Goal: Task Accomplishment & Management: Manage account settings

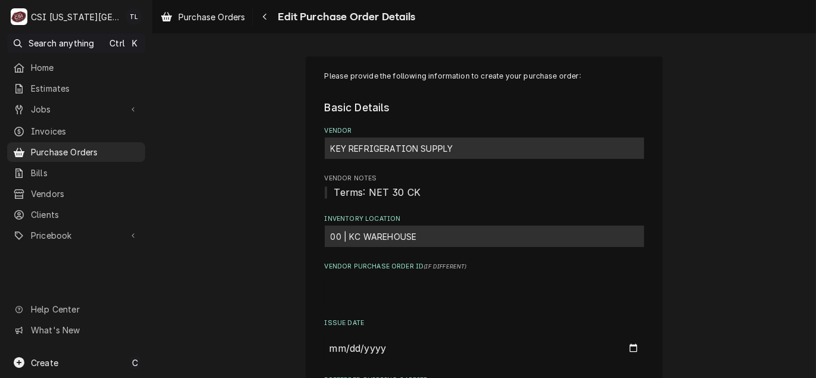
scroll to position [579, 0]
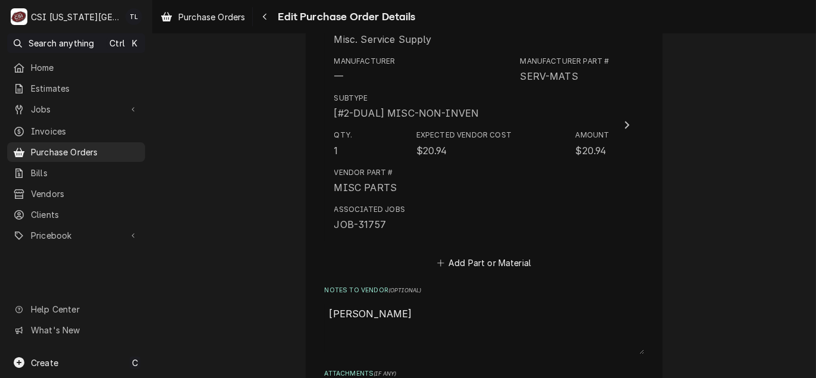
type textarea "x"
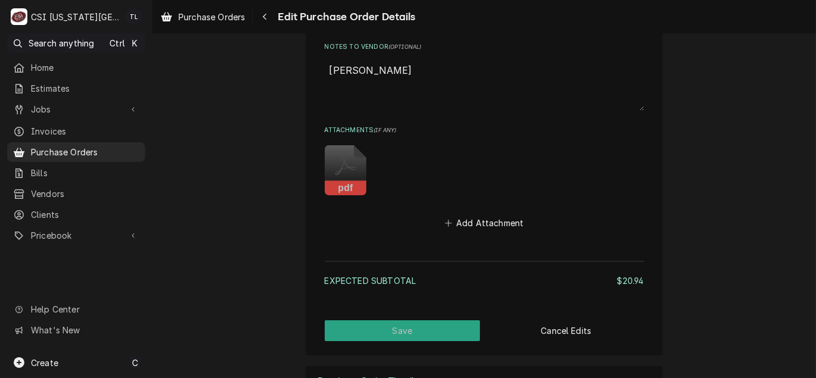
scroll to position [566, 0]
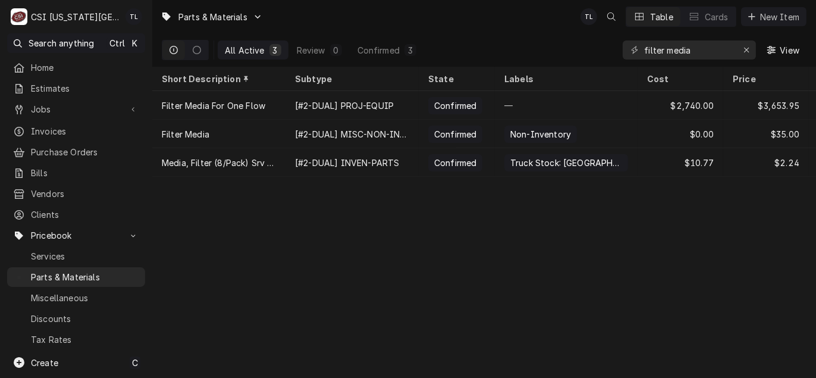
drag, startPoint x: 712, startPoint y: 48, endPoint x: 547, endPoint y: 49, distance: 164.7
click at [552, 51] on div "All Active 3 Review 0 Confirmed 3 filter media View" at bounding box center [484, 49] width 645 height 33
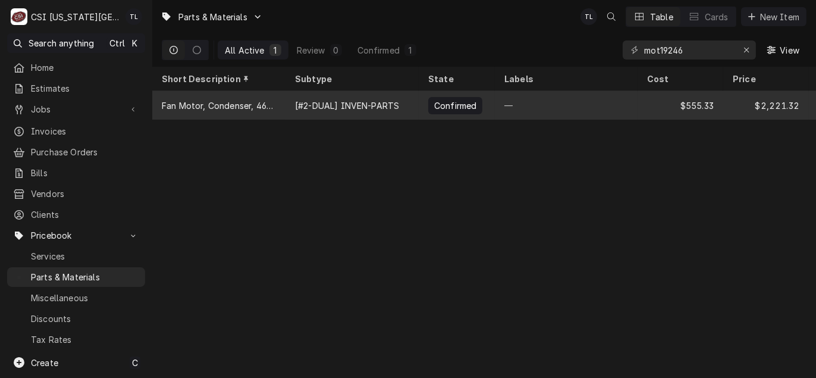
type input "mot19246"
click at [235, 107] on div "Fan Motor, Condenser, 460/380-415 Volt, 50/60HZ, 1/2HP, 1100RPM, 48 Frame" at bounding box center [219, 105] width 114 height 12
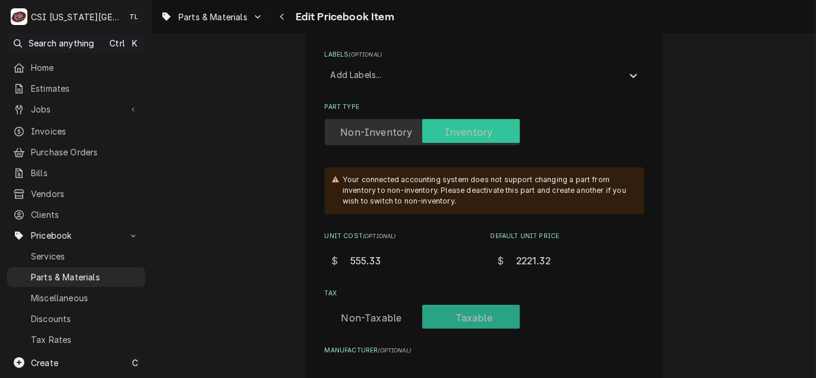
scroll to position [297, 0]
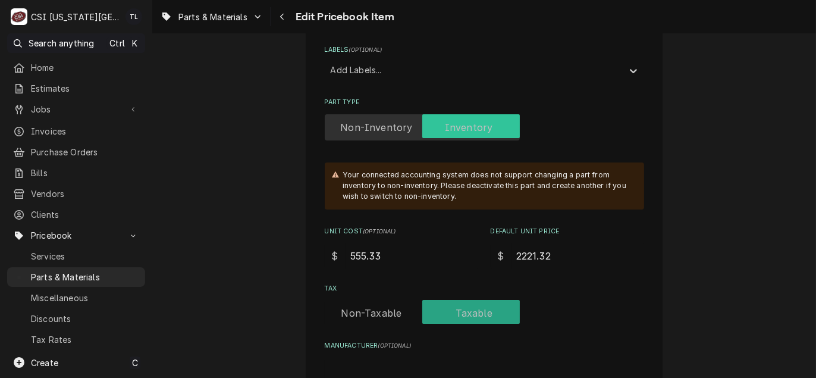
type textarea "x"
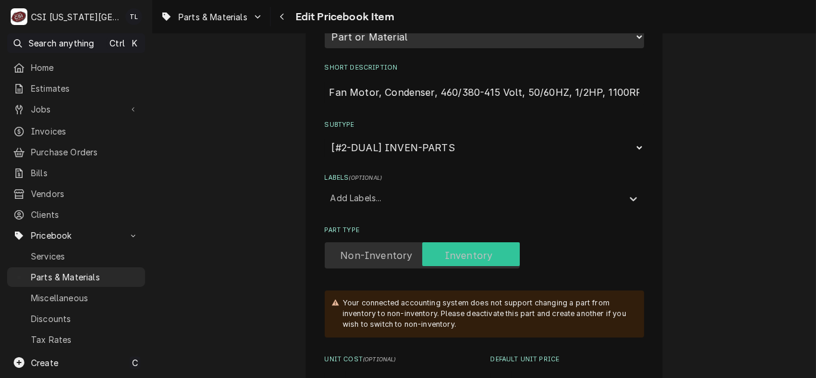
scroll to position [0, 0]
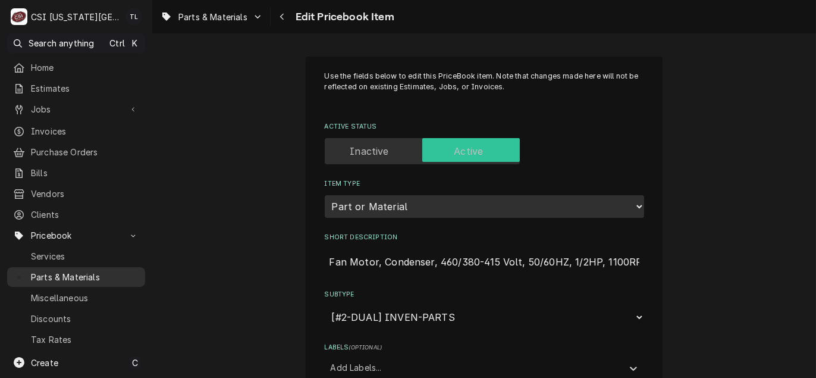
click at [56, 271] on span "Parts & Materials" at bounding box center [85, 277] width 108 height 12
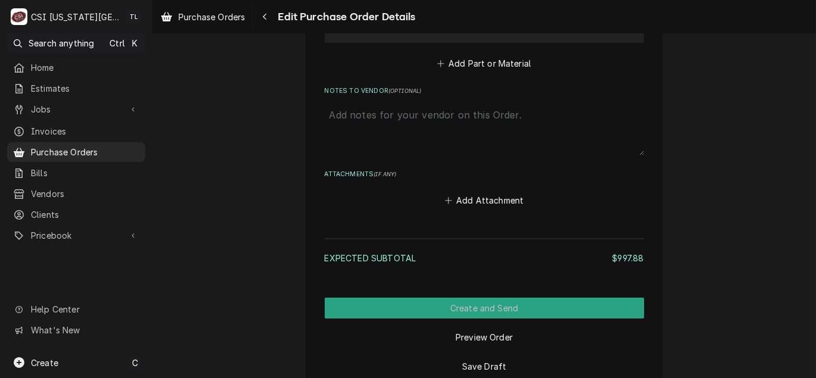
scroll to position [2336, 0]
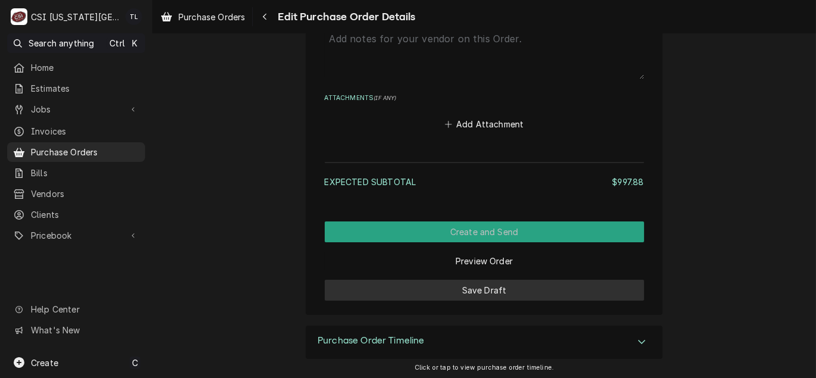
click at [495, 284] on button "Save Draft" at bounding box center [484, 289] width 319 height 21
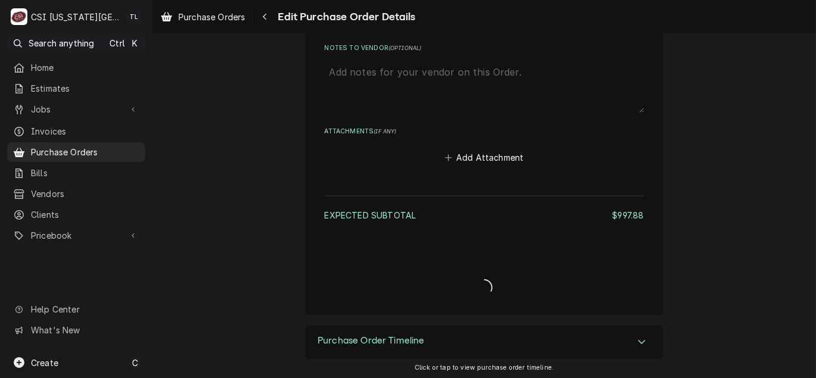
type textarea "x"
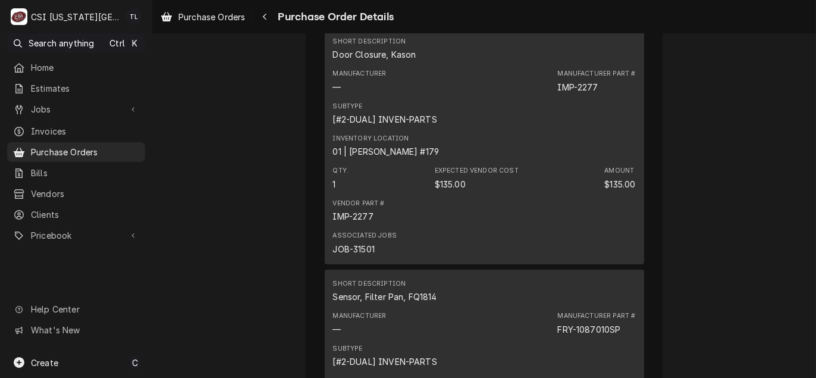
scroll to position [2043, 0]
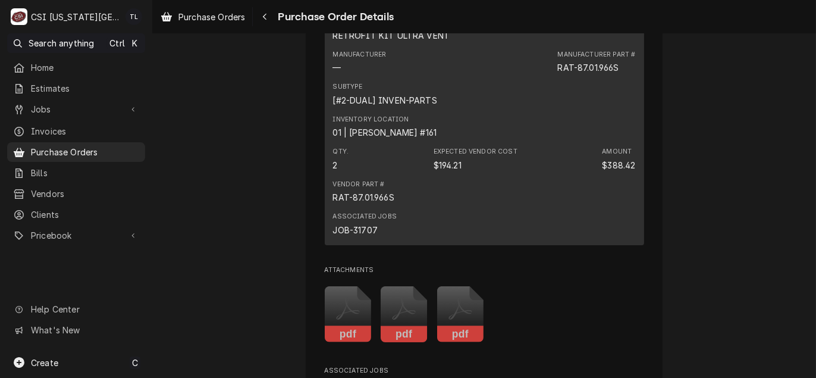
scroll to position [714, 0]
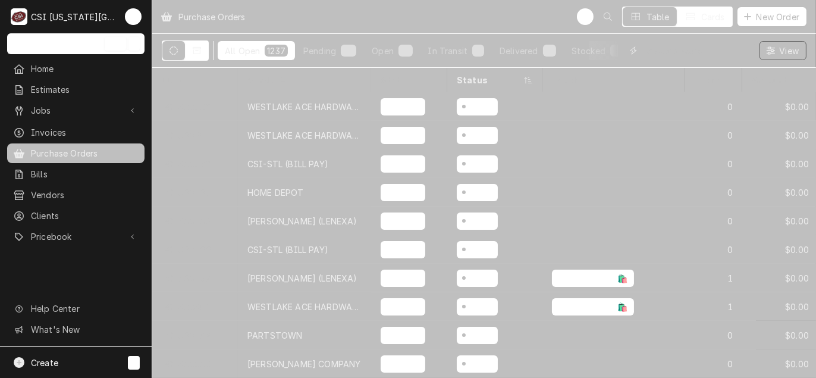
click at [665, 52] on input "Dynamic Content Wrapper" at bounding box center [696, 50] width 106 height 19
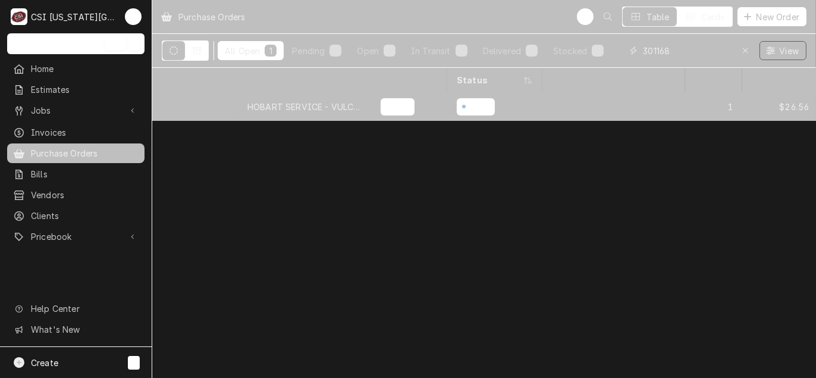
type input "301168"
click at [258, 110] on div "HOBART SERVICE - VULCAN" at bounding box center [304, 106] width 133 height 29
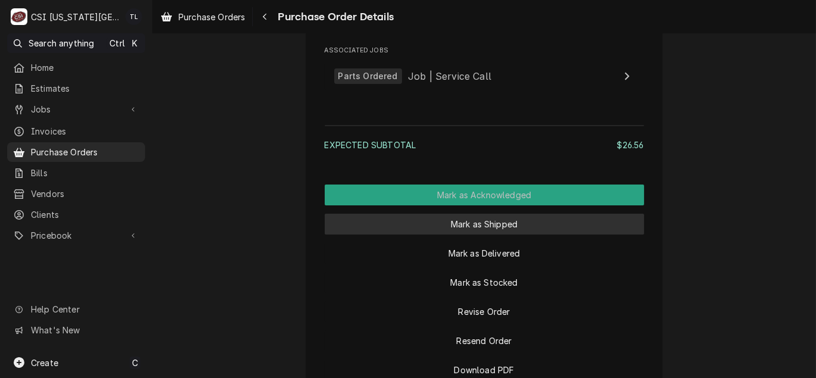
scroll to position [1042, 0]
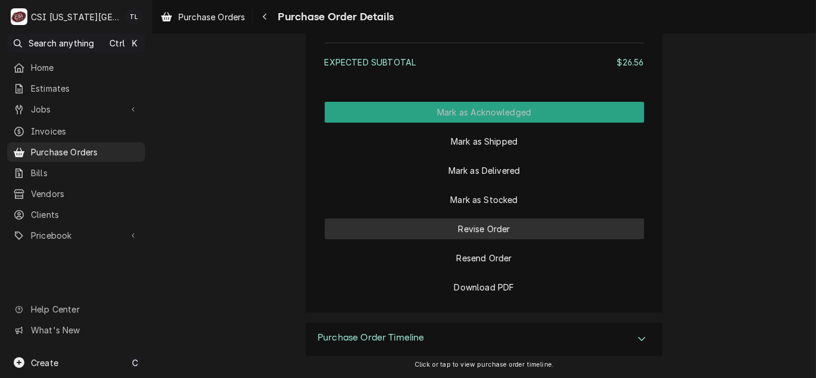
click at [476, 237] on button "Revise Order" at bounding box center [484, 228] width 319 height 21
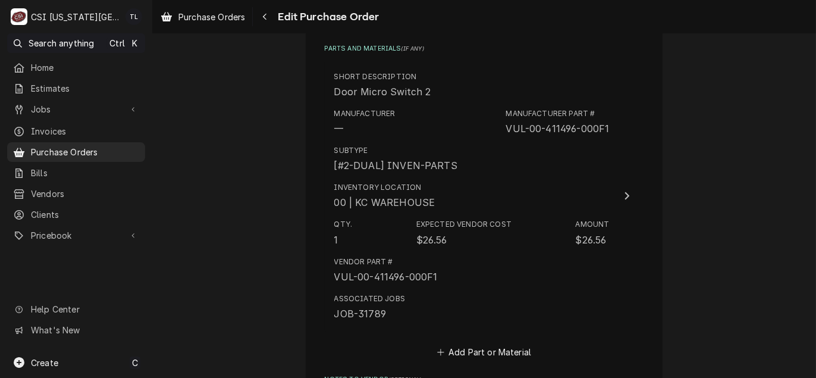
scroll to position [476, 0]
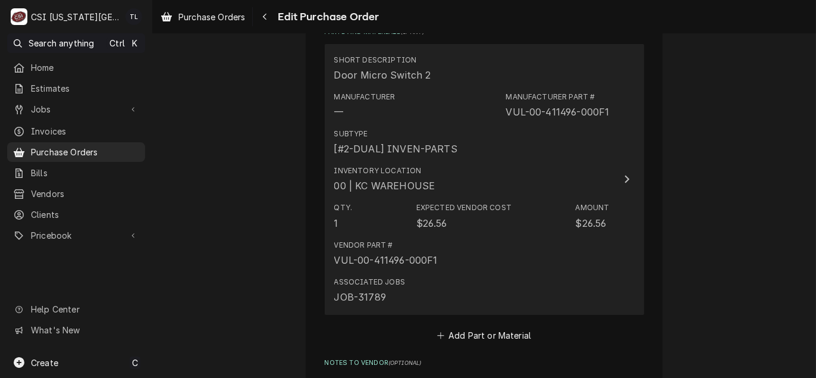
click at [454, 222] on div "Expected Vendor Cost $26.56" at bounding box center [463, 215] width 95 height 27
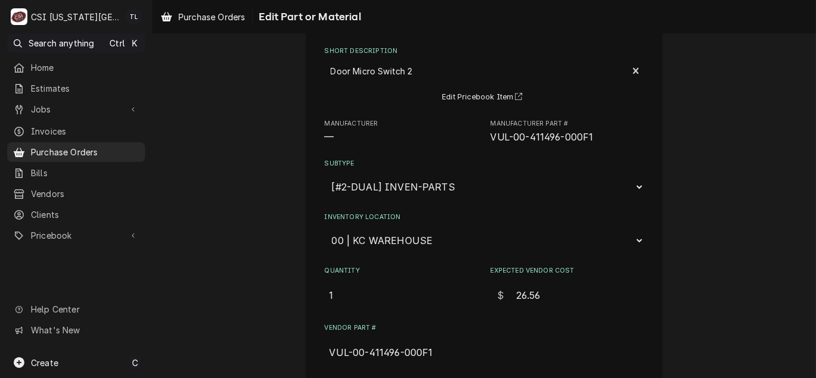
scroll to position [178, 0]
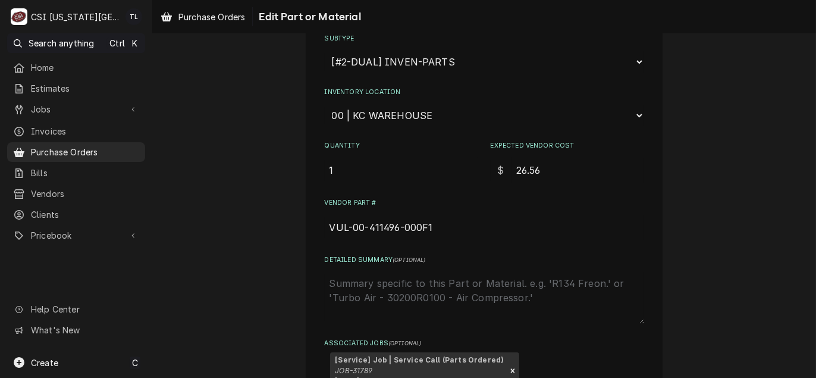
drag, startPoint x: 548, startPoint y: 167, endPoint x: 441, endPoint y: 175, distance: 107.3
click at [443, 175] on div "Quantity 1 Expected Vendor Cost $ 26.56" at bounding box center [484, 162] width 319 height 42
type textarea "x"
type input "4"
type textarea "x"
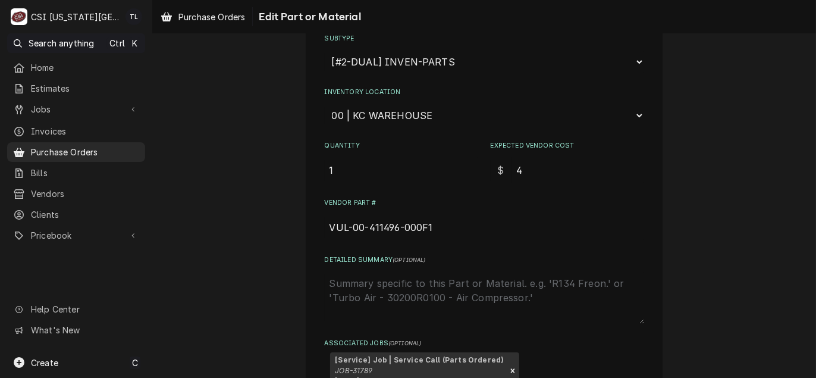
type input "49"
type textarea "x"
type input "49.3"
type textarea "x"
type input "49.33"
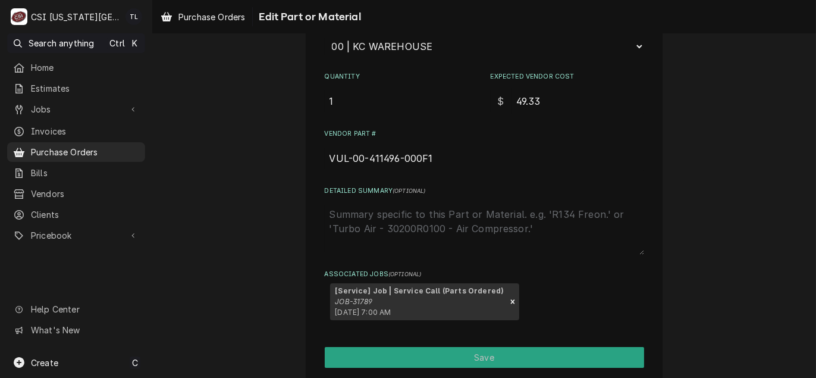
scroll to position [290, 0]
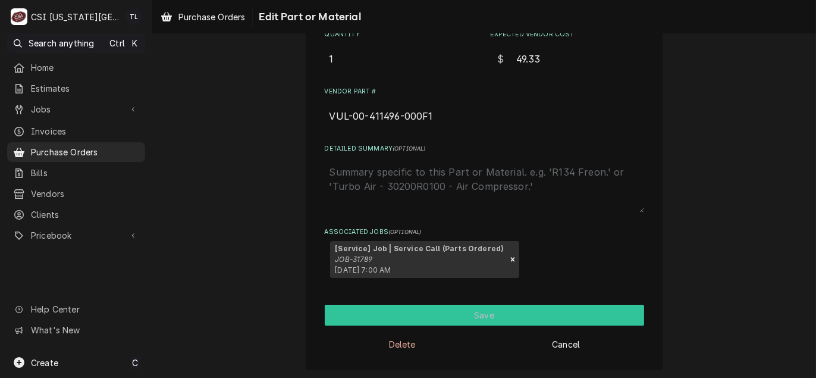
click at [455, 316] on button "Save" at bounding box center [484, 314] width 319 height 21
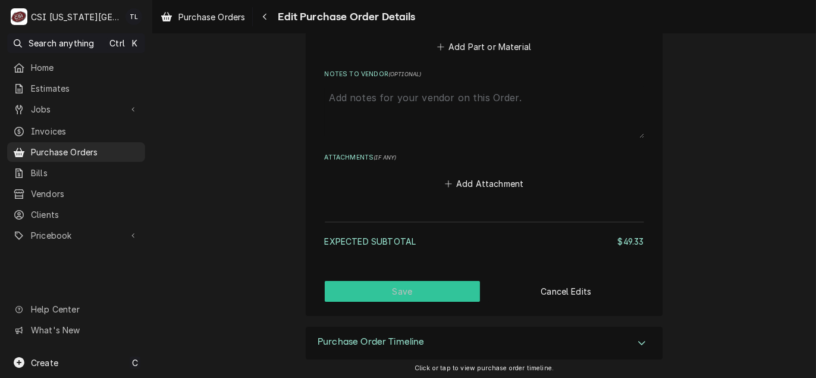
scroll to position [765, 0]
click at [414, 294] on button "Save" at bounding box center [403, 289] width 156 height 21
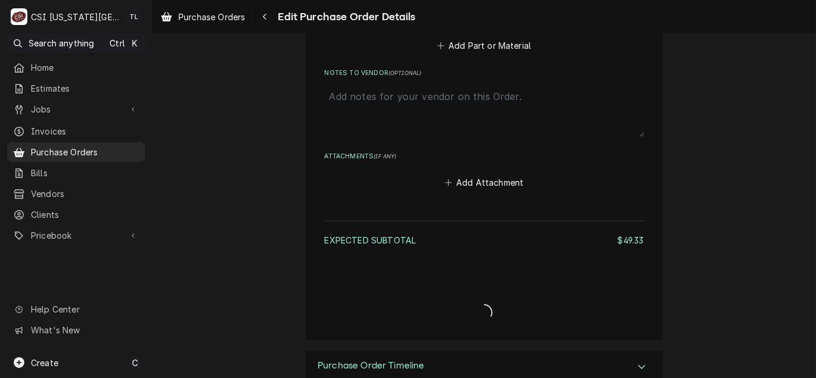
type textarea "x"
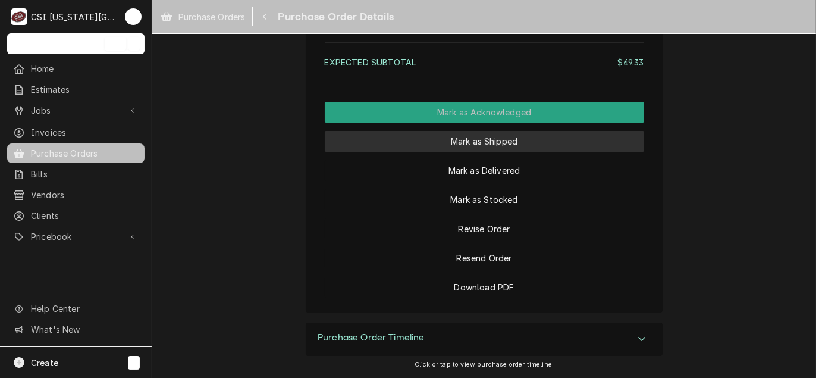
scroll to position [1042, 0]
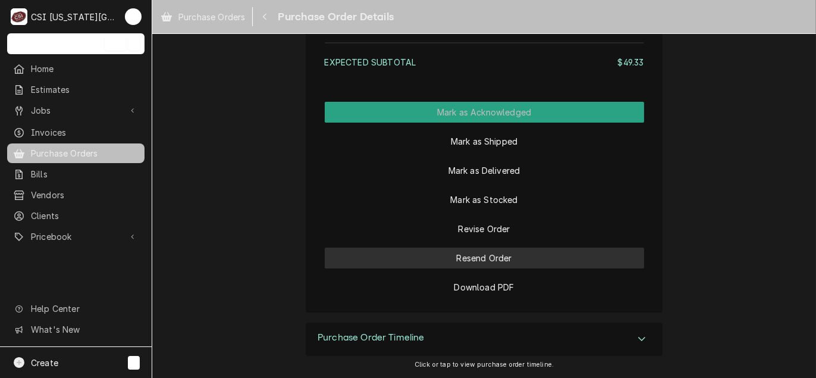
click at [478, 259] on button "Resend Order" at bounding box center [484, 257] width 319 height 21
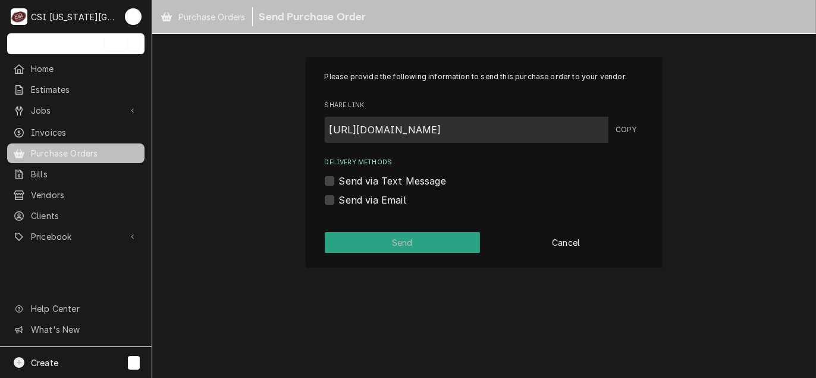
click at [372, 195] on label "Send via Email" at bounding box center [372, 200] width 67 height 14
click at [372, 195] on input "Send via Email" at bounding box center [498, 206] width 319 height 26
checkbox input "true"
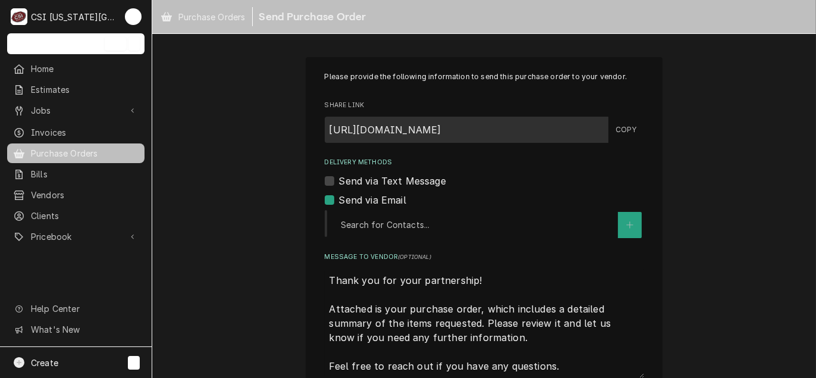
click at [366, 222] on div "Delivery Methods" at bounding box center [476, 224] width 271 height 21
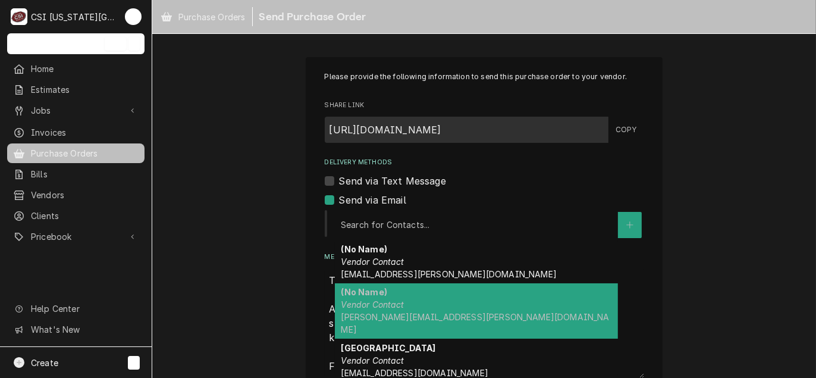
click at [377, 297] on div "(No Name) Vendor Contact torey.lopez@csi1.com" at bounding box center [476, 311] width 283 height 56
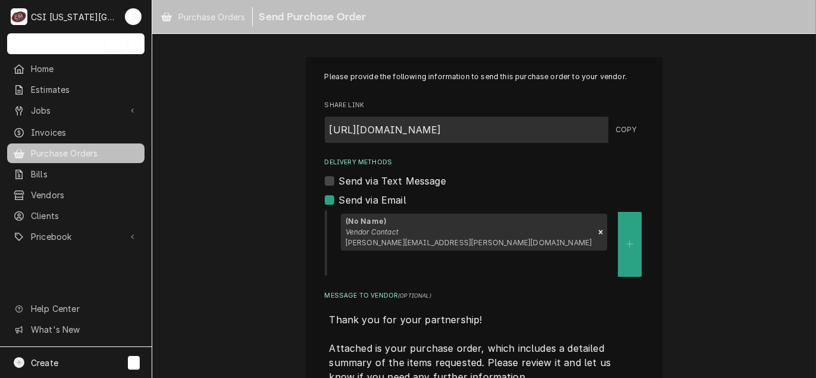
scroll to position [84, 0]
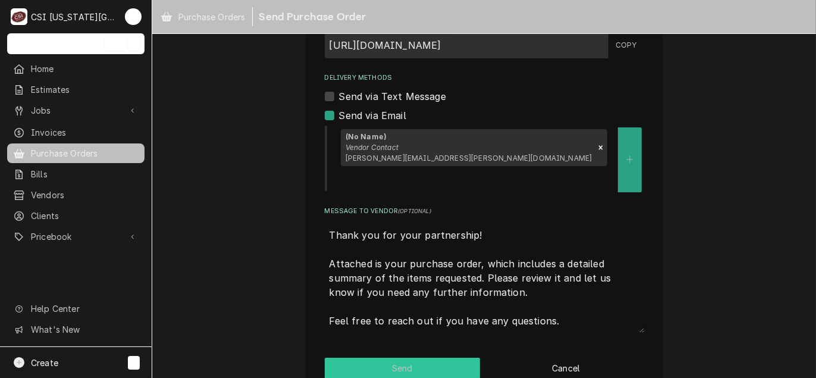
click at [400, 357] on button "Send" at bounding box center [403, 367] width 156 height 21
type textarea "x"
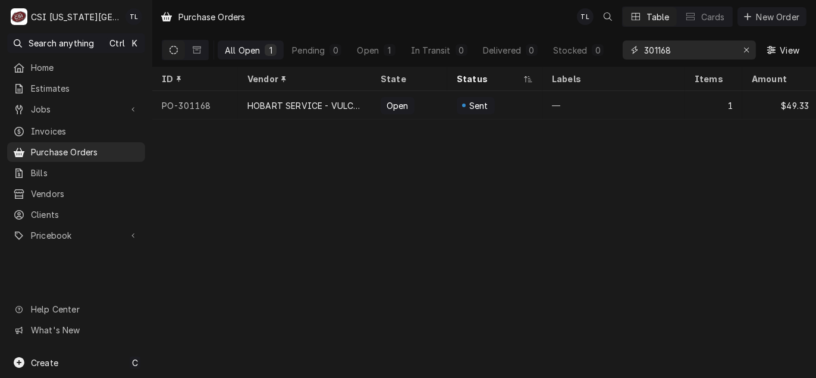
drag, startPoint x: 686, startPoint y: 51, endPoint x: 502, endPoint y: 18, distance: 187.3
click at [504, 18] on div "Purchase Orders TL Table Cards New Order All Open 1 Pending 0 Open 1 In Transit…" at bounding box center [484, 33] width 664 height 67
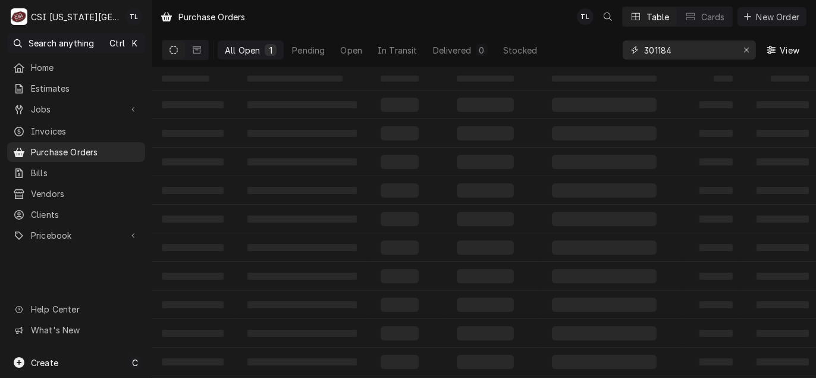
type input "301184"
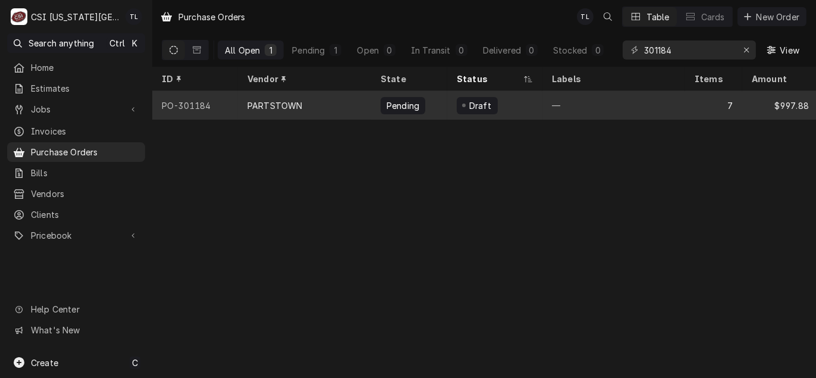
click at [285, 103] on div "PARTSTOWN" at bounding box center [274, 105] width 55 height 12
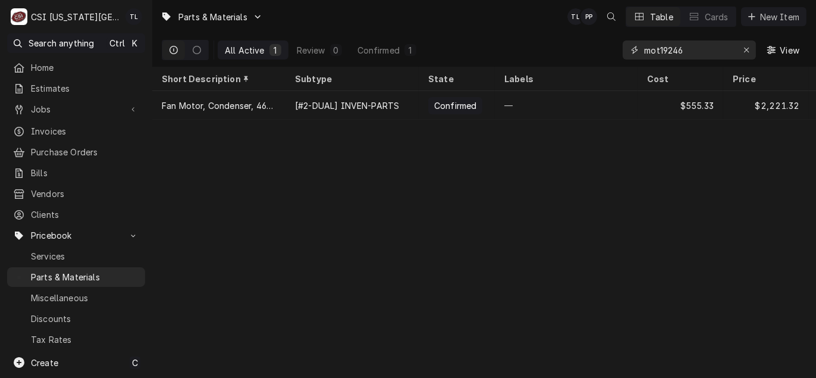
drag, startPoint x: 709, startPoint y: 47, endPoint x: 509, endPoint y: 31, distance: 200.5
click at [509, 31] on div "Parts & Materials TL PP Table Cards New Item All Active 1 Review 0 Confirmed 1 …" at bounding box center [484, 33] width 664 height 67
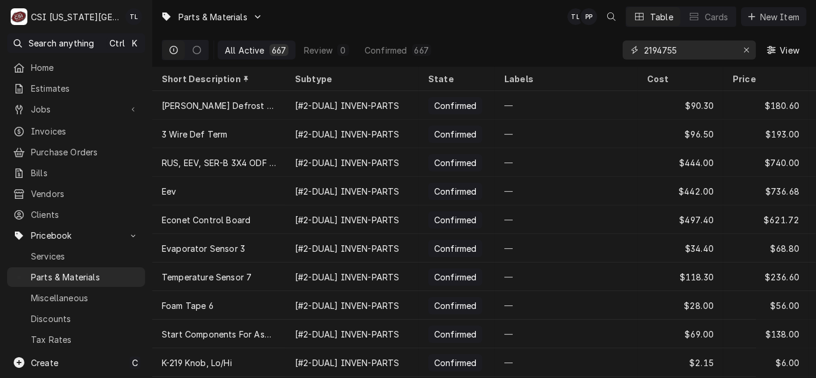
type input "2194755"
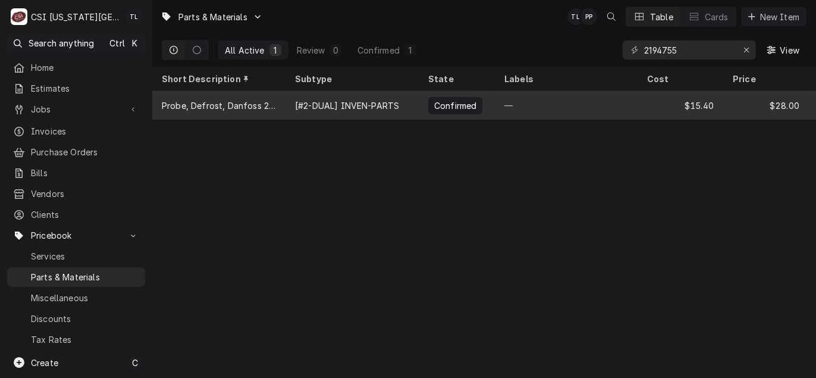
click at [228, 111] on div "Probe, Defrost, Danfoss 2 Blue Stripes" at bounding box center [218, 105] width 133 height 29
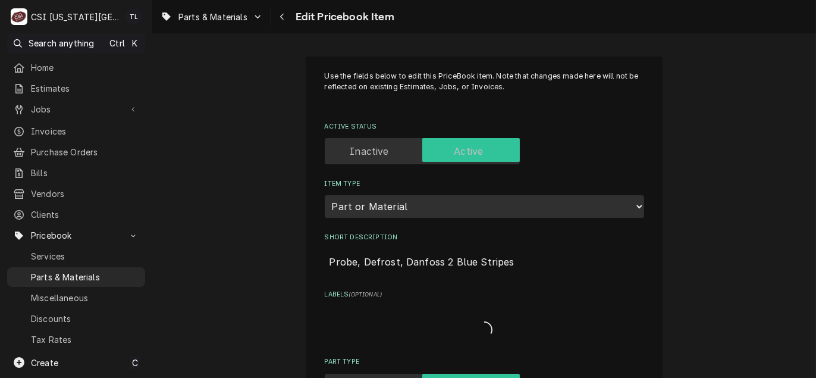
type textarea "x"
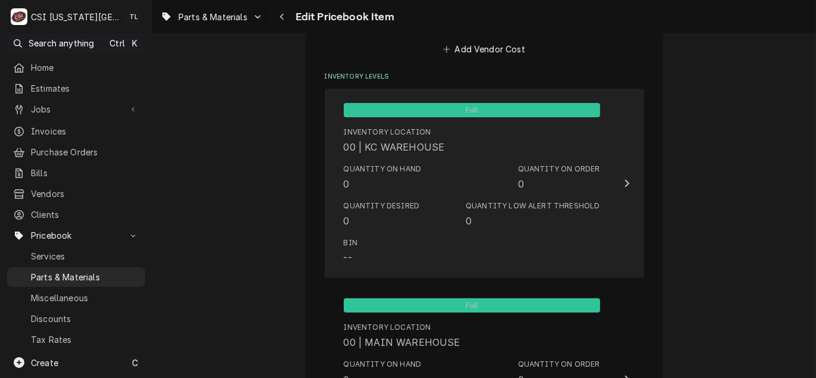
click at [432, 246] on div "Bin --" at bounding box center [472, 251] width 256 height 37
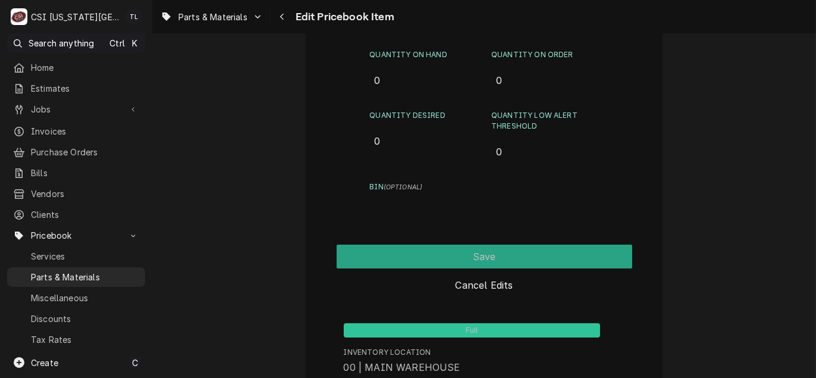
scroll to position [1130, 0]
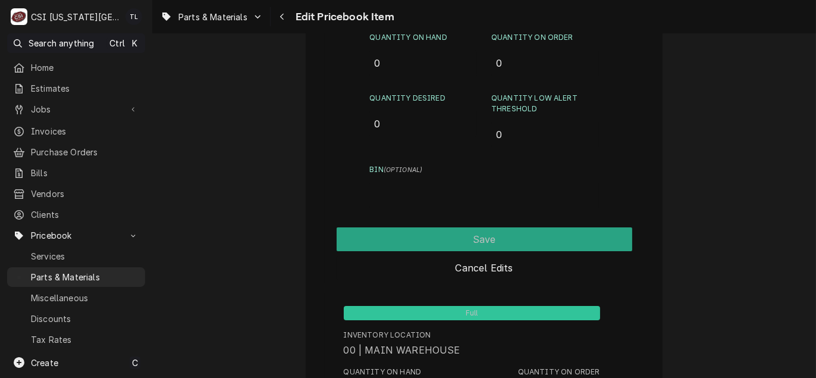
drag, startPoint x: 402, startPoint y: 53, endPoint x: 312, endPoint y: 65, distance: 90.7
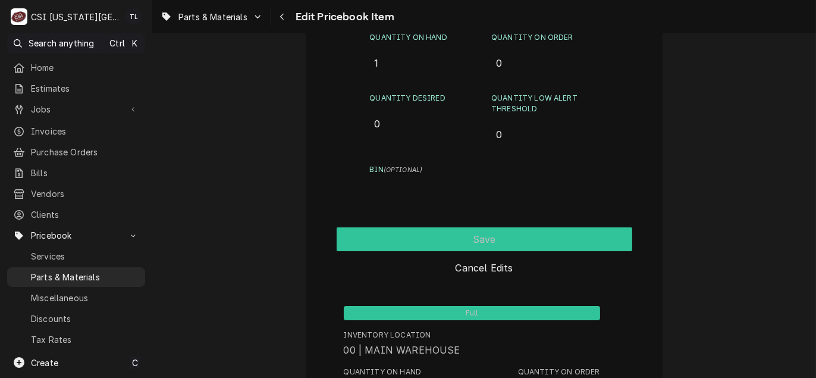
type input "1"
click at [514, 233] on button "Save" at bounding box center [485, 239] width 296 height 24
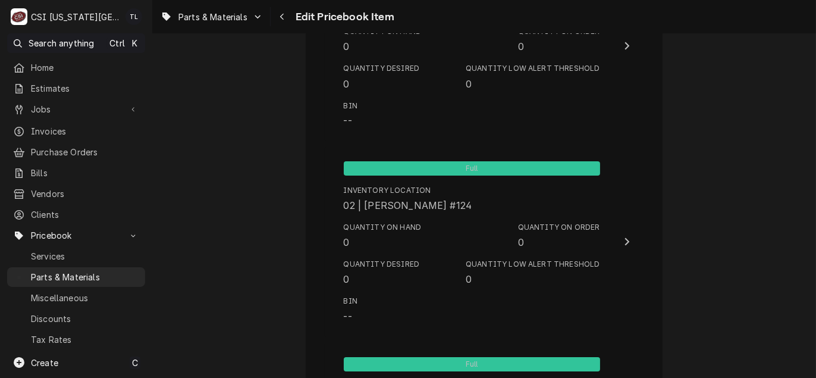
scroll to position [11534, 0]
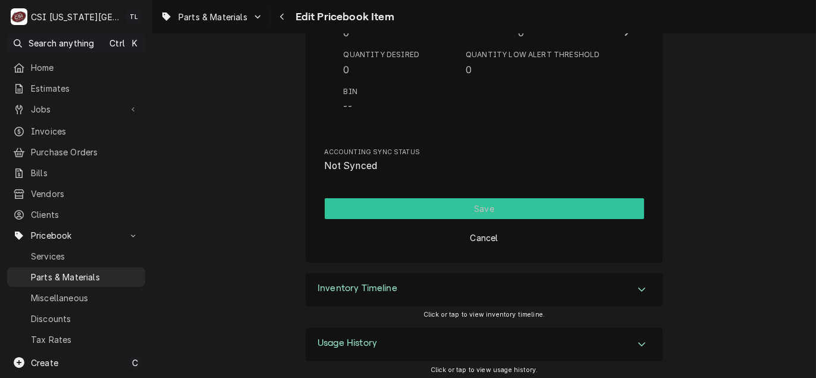
click at [510, 203] on button "Save" at bounding box center [484, 208] width 319 height 21
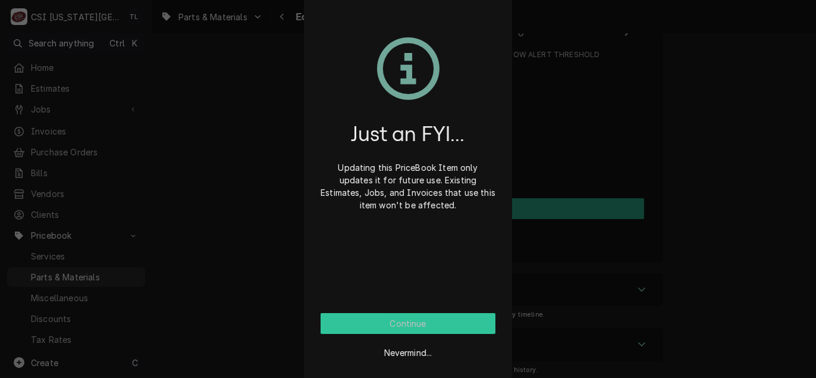
click at [389, 331] on button "Continue" at bounding box center [408, 323] width 175 height 21
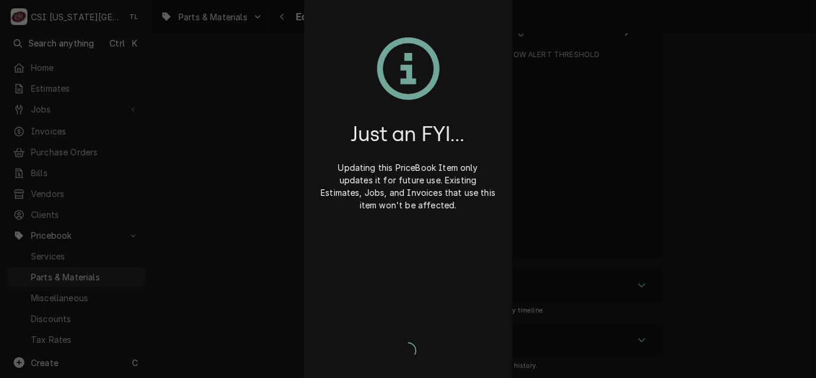
scroll to position [11530, 0]
type textarea "x"
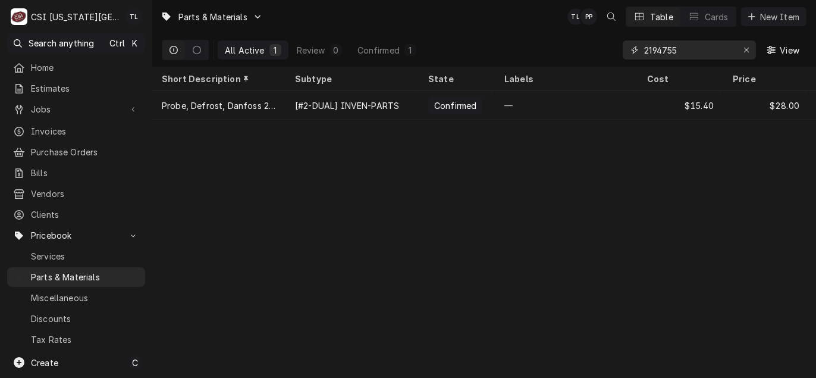
drag, startPoint x: 686, startPoint y: 44, endPoint x: 548, endPoint y: 55, distance: 137.8
click at [548, 55] on div "All Active 1 Review 0 Confirmed 1 2194755 View" at bounding box center [484, 49] width 645 height 33
paste input "60147801"
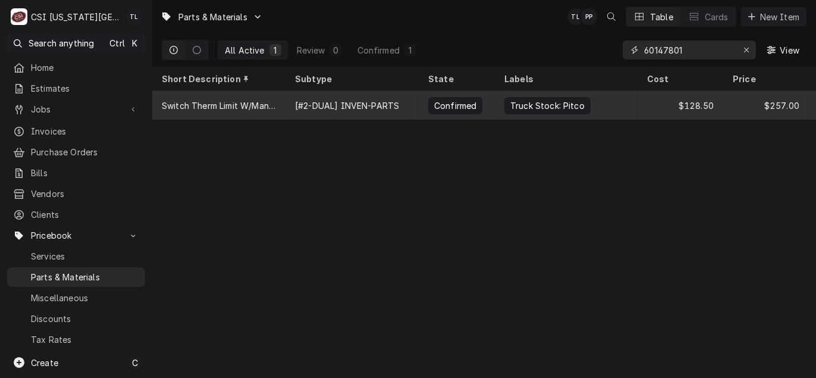
type input "60147801"
click at [178, 107] on div "Switch Therm Limit W/Man Reset" at bounding box center [219, 105] width 114 height 12
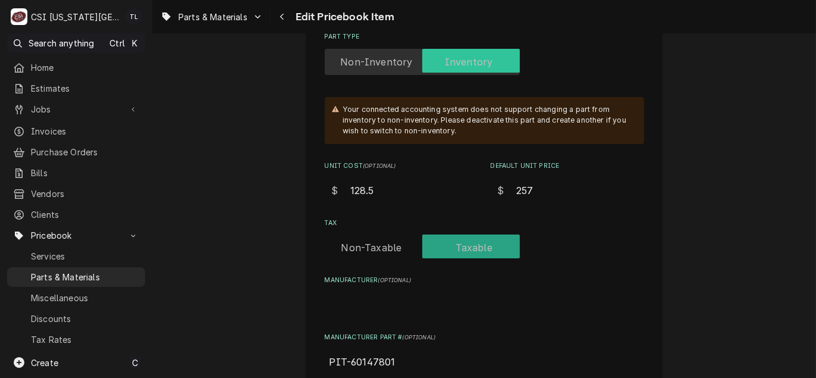
scroll to position [357, 0]
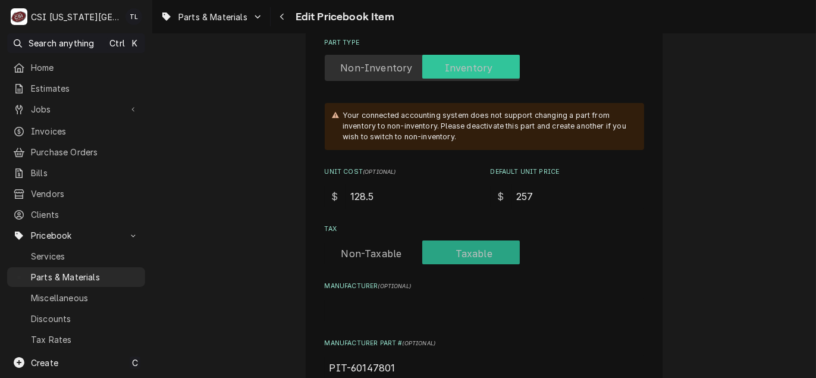
drag, startPoint x: 376, startPoint y: 199, endPoint x: 237, endPoint y: 172, distance: 141.1
type textarea "x"
type input "1"
type textarea "x"
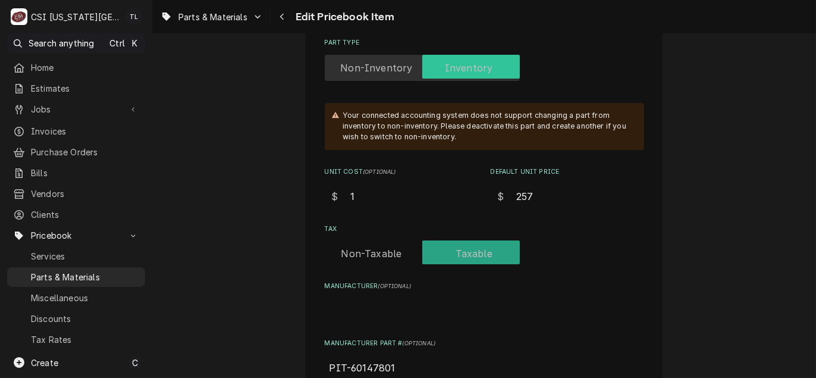
type input "13"
type textarea "x"
type input "133"
type textarea "x"
type input "133.5"
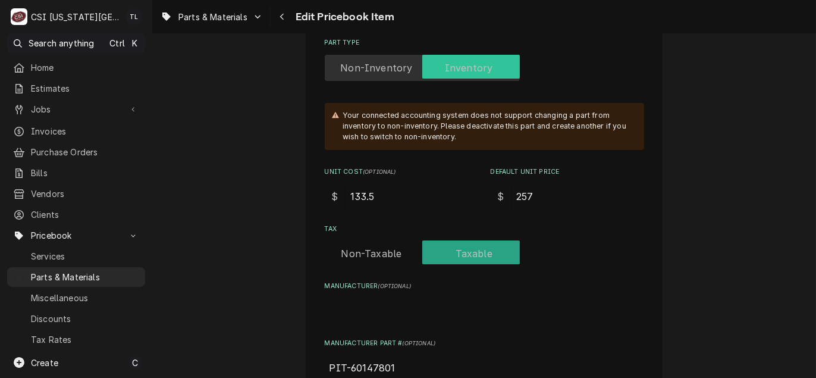
type textarea "x"
type input "133.50"
drag, startPoint x: 549, startPoint y: 198, endPoint x: 463, endPoint y: 189, distance: 86.7
click at [463, 189] on div "Unit Cost ( optional ) $ 133.50 Default Unit Price $ 257" at bounding box center [484, 188] width 319 height 42
type textarea "x"
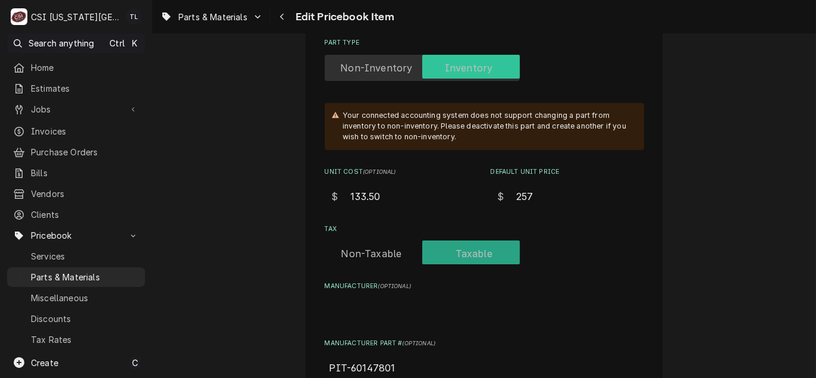
type input "2"
type textarea "x"
type input "26"
type textarea "x"
type input "267"
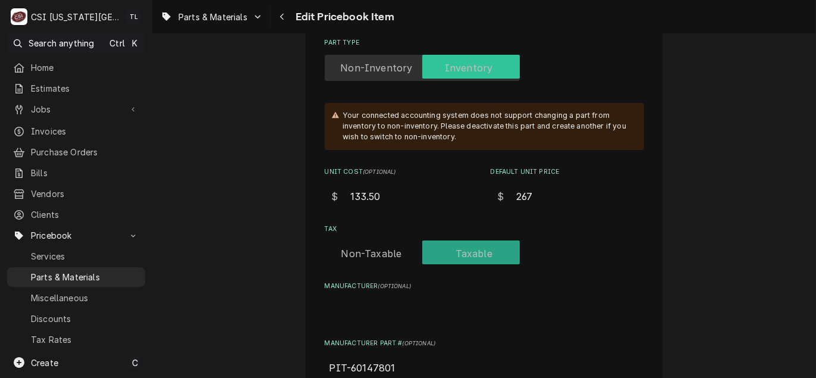
type textarea "x"
type input "267.0"
type textarea "x"
type input "267.00"
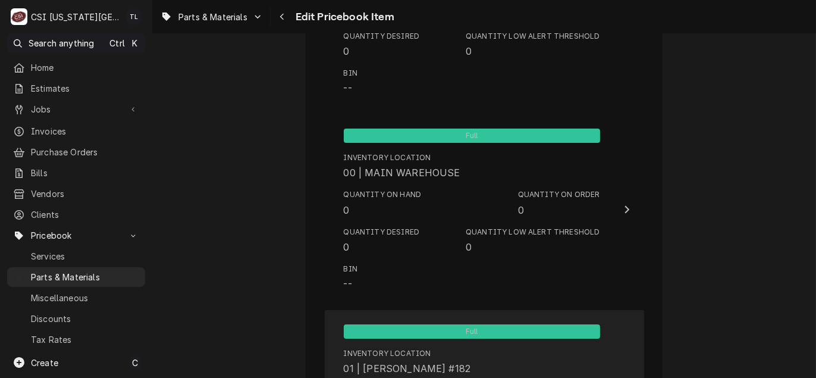
scroll to position [1189, 0]
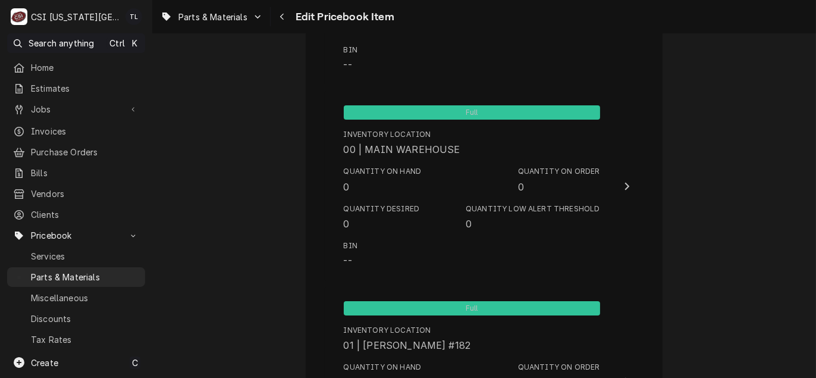
drag, startPoint x: 807, startPoint y: 90, endPoint x: 808, endPoint y: 159, distance: 69.0
click at [808, 159] on div "Use the fields below to edit this PriceBook item. Note that changes made here w…" at bounding box center [484, 205] width 664 height 344
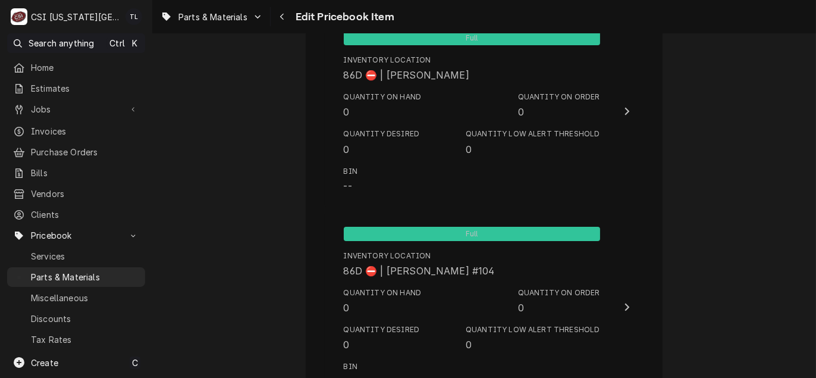
scroll to position [11509, 0]
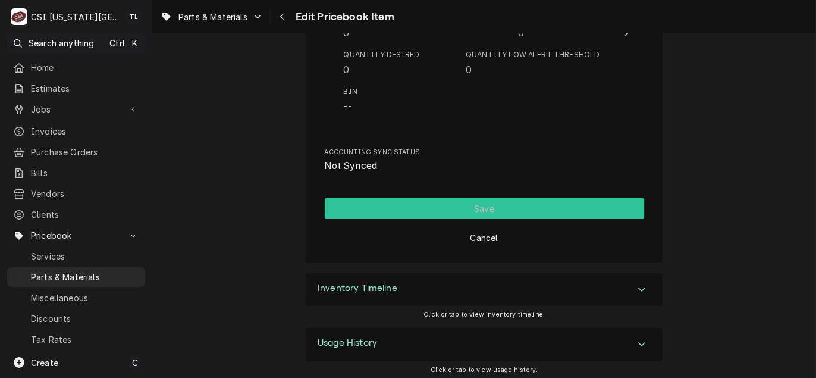
click at [476, 199] on button "Save" at bounding box center [484, 208] width 319 height 21
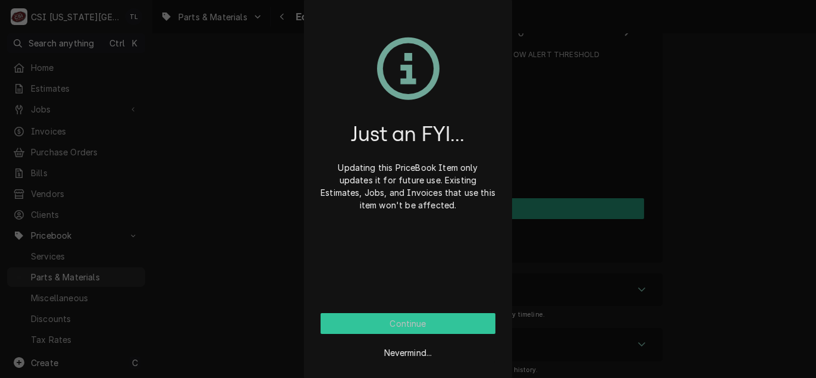
click at [415, 328] on button "Continue" at bounding box center [408, 323] width 175 height 21
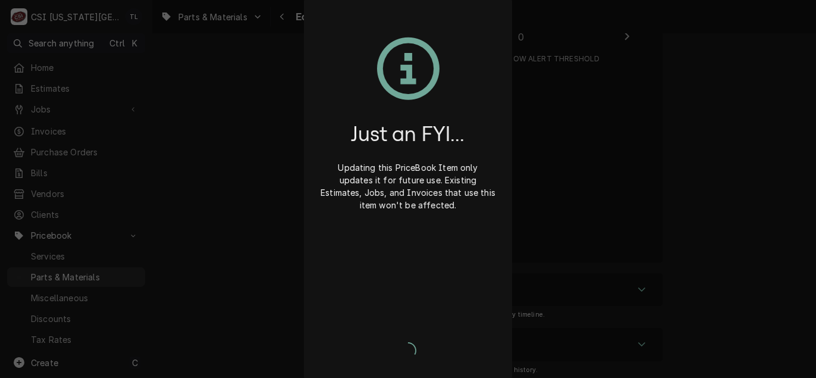
type textarea "x"
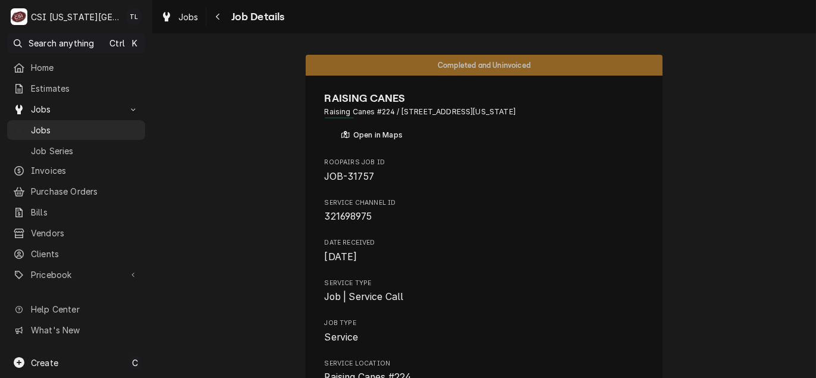
scroll to position [661, 0]
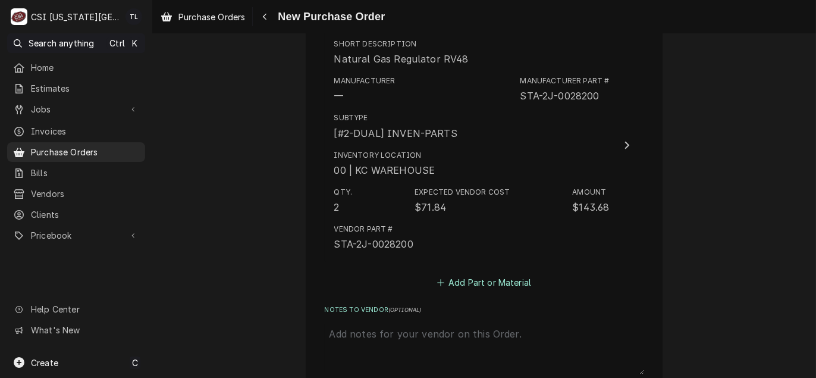
scroll to position [2098, 0]
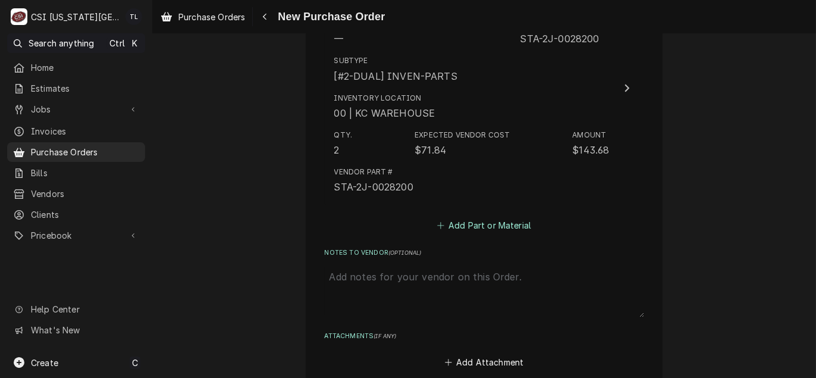
click at [490, 229] on button "Add Part or Material" at bounding box center [484, 225] width 98 height 17
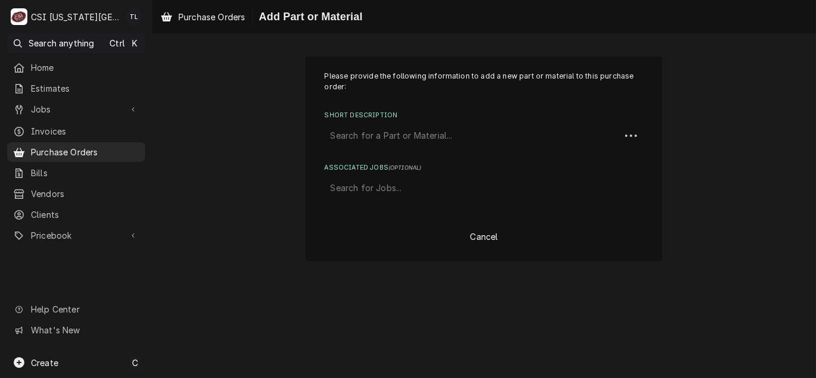
click at [418, 126] on div "Short Description" at bounding box center [473, 135] width 284 height 21
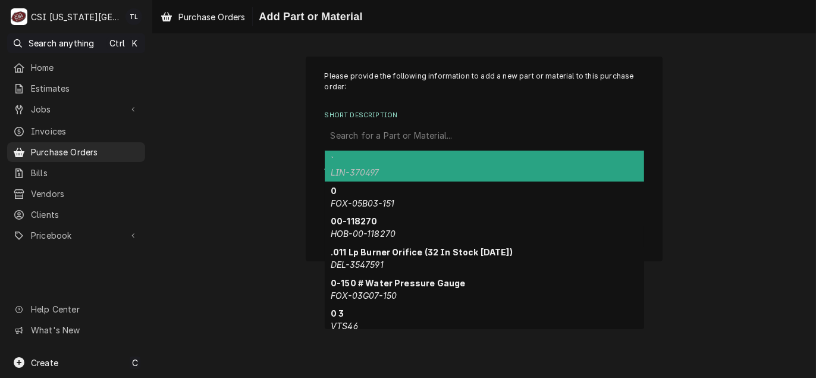
paste input "60147801"
type input "60147801"
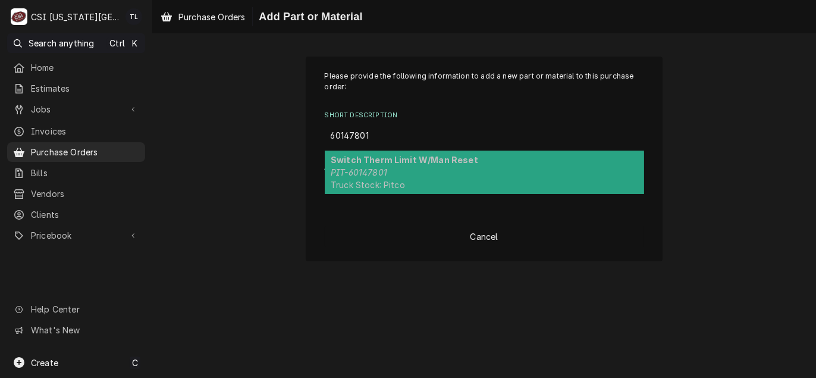
click at [412, 162] on strong "Switch Therm Limit W/Man Reset" at bounding box center [404, 160] width 147 height 10
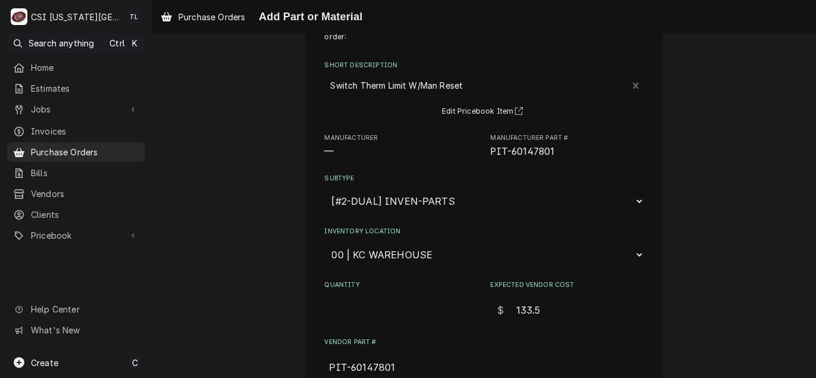
scroll to position [119, 0]
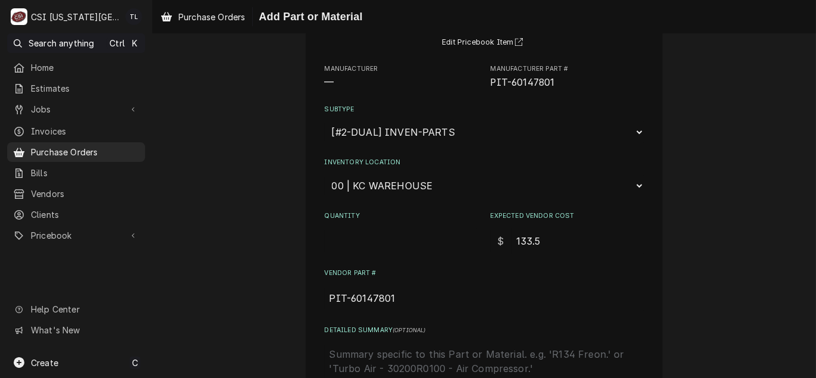
click at [375, 242] on input "Quantity" at bounding box center [401, 241] width 153 height 26
type textarea "x"
type input "2"
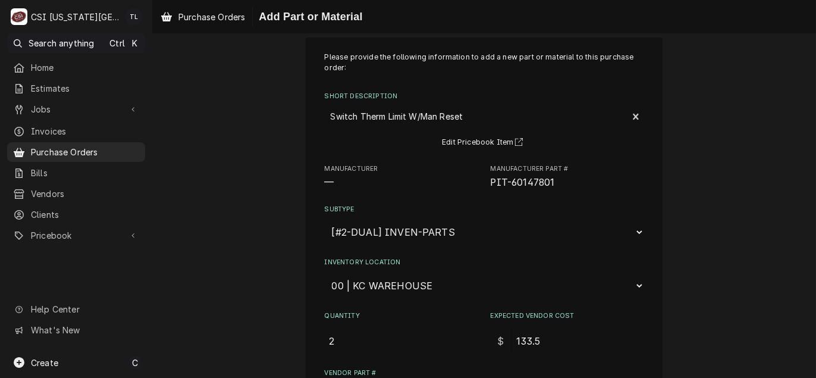
scroll to position [256, 0]
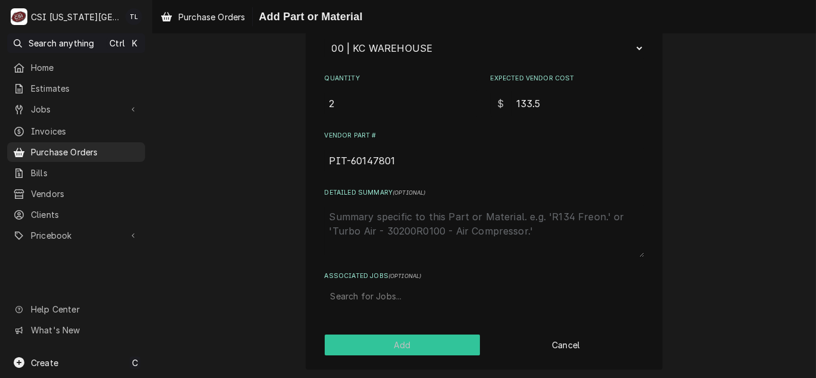
click at [404, 337] on button "Add" at bounding box center [403, 344] width 156 height 21
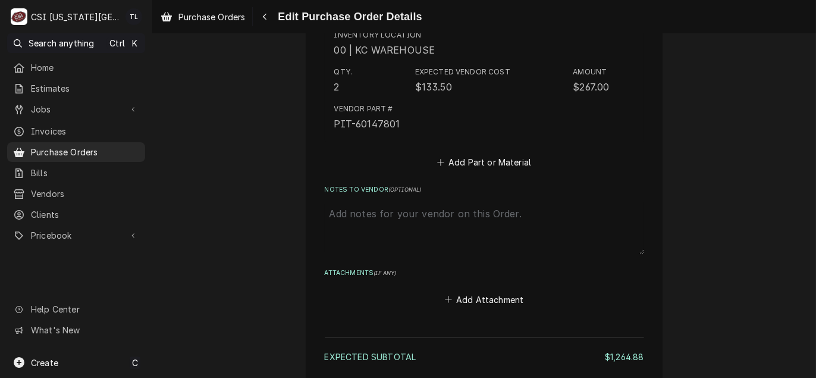
scroll to position [2575, 0]
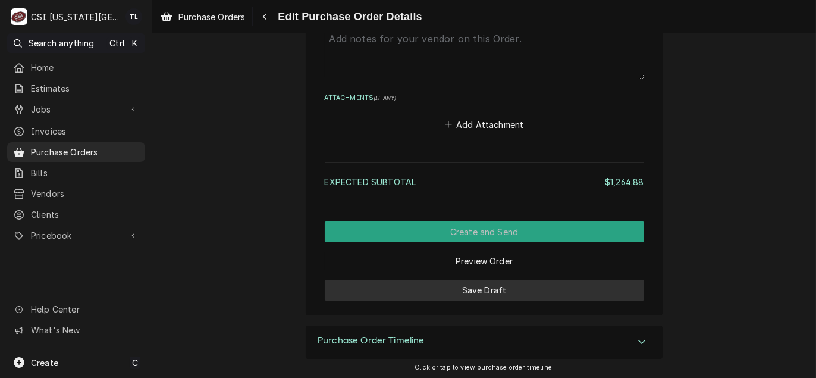
click at [484, 290] on button "Save Draft" at bounding box center [484, 289] width 319 height 21
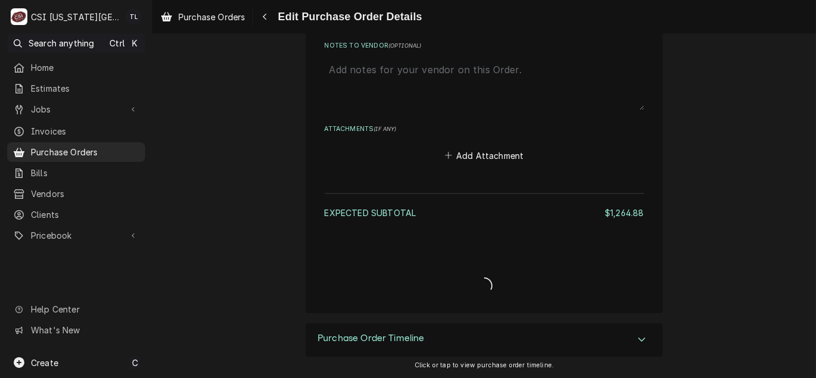
scroll to position [2542, 0]
type textarea "x"
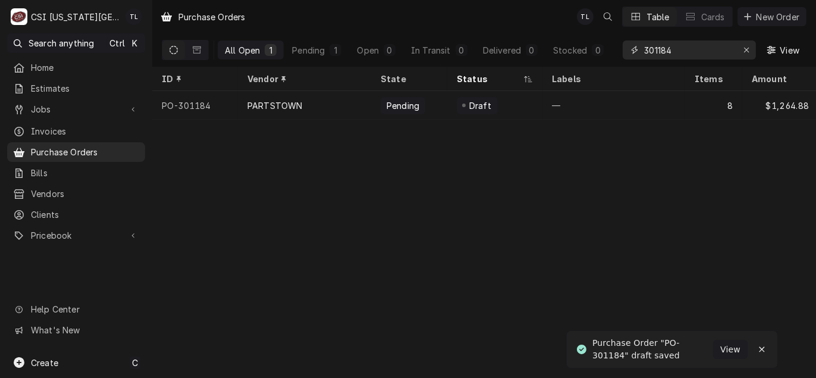
drag, startPoint x: 695, startPoint y: 49, endPoint x: 429, endPoint y: 18, distance: 267.5
click at [429, 19] on div "Purchase Orders TL Table Cards New Order All Open 1 Pending 1 Open 0 In Transit…" at bounding box center [484, 33] width 664 height 67
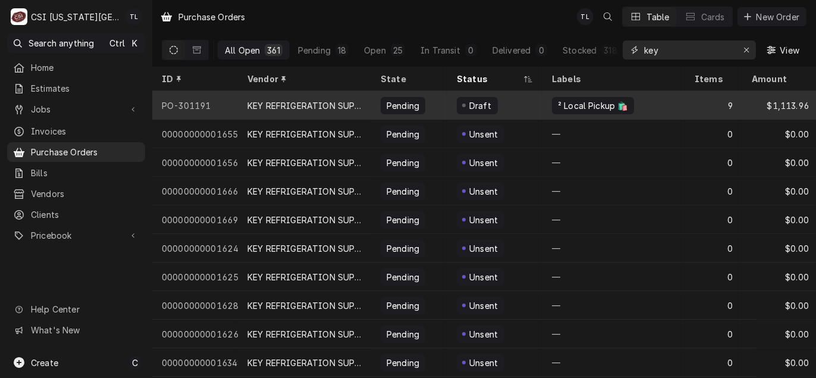
type input "key"
click at [304, 99] on div "KEY REFRIGERATION SUPPLY" at bounding box center [304, 105] width 114 height 12
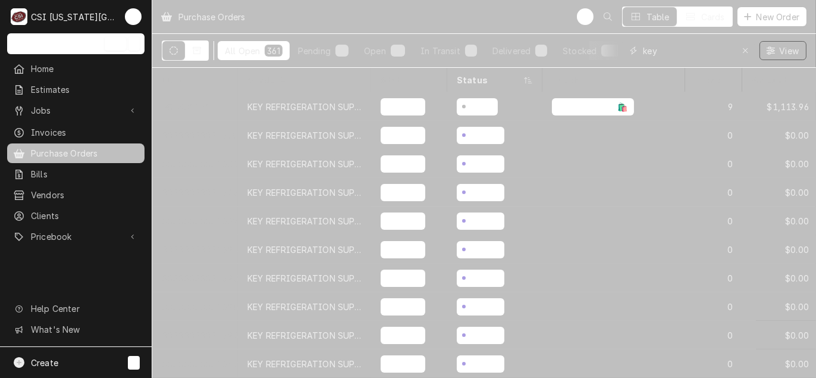
drag, startPoint x: 671, startPoint y: 48, endPoint x: 508, endPoint y: 35, distance: 164.1
click at [508, 35] on div "All Open 361 Pending 18 Open 25 In Transit 0 Delivered 0 Stocked 318 key View" at bounding box center [484, 50] width 645 height 33
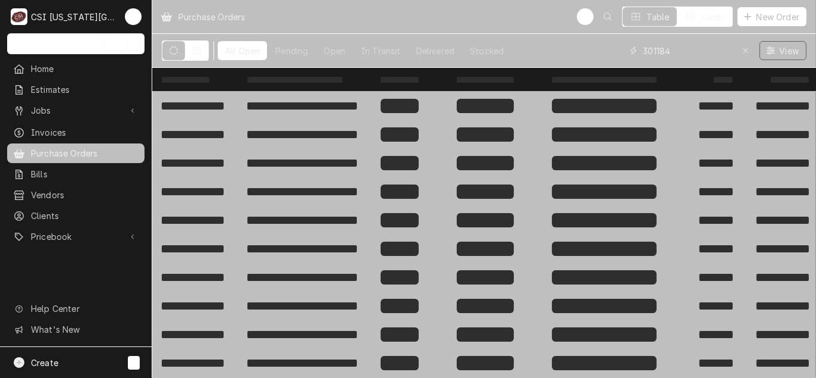
type input "301184"
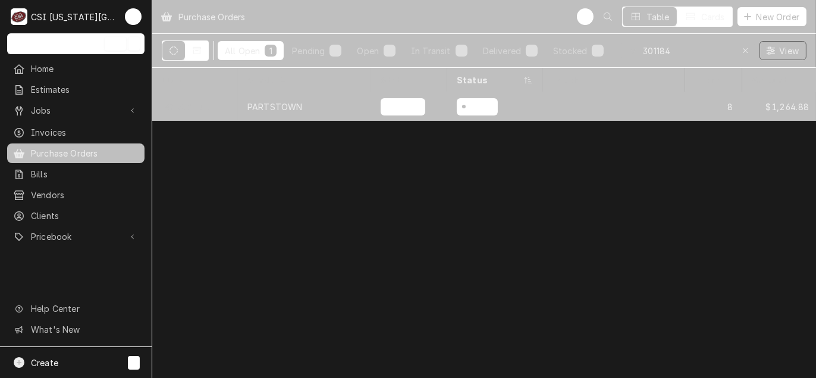
click at [327, 106] on div "PARTSTOWN" at bounding box center [304, 106] width 133 height 29
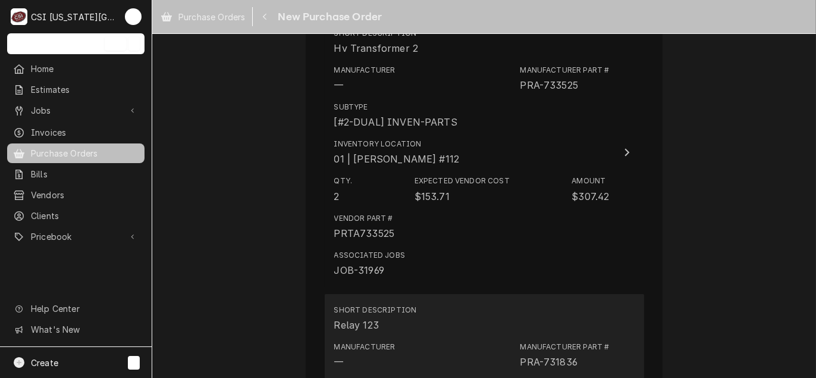
scroll to position [733, 0]
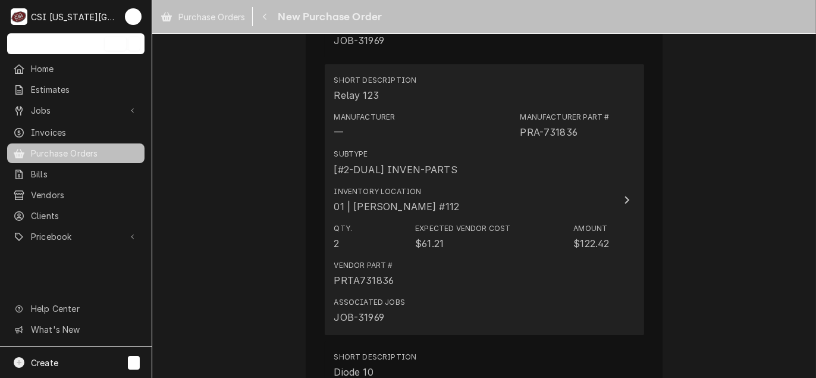
click at [455, 234] on div "Expected Vendor Cost $61.21" at bounding box center [462, 236] width 95 height 27
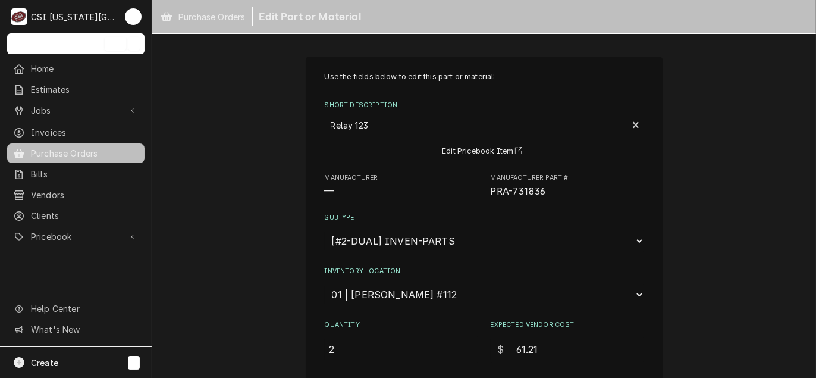
scroll to position [59, 0]
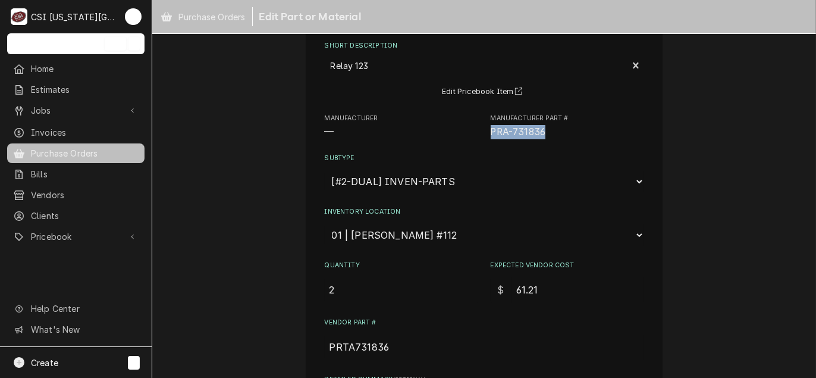
drag, startPoint x: 545, startPoint y: 129, endPoint x: 483, endPoint y: 132, distance: 61.9
click at [483, 132] on div "Manufacturer — Manufacturer Part # PRA-731836" at bounding box center [484, 127] width 319 height 26
drag, startPoint x: 483, startPoint y: 132, endPoint x: 529, endPoint y: 134, distance: 45.3
copy span "PRA-731836"
click at [583, 175] on select "Choose a subtype... [#2-DUAL] AFTERHRS-WH-CHG-2 [#2-DUAL] BEV-EQUIP [#2-DUAL] B…" at bounding box center [484, 181] width 319 height 23
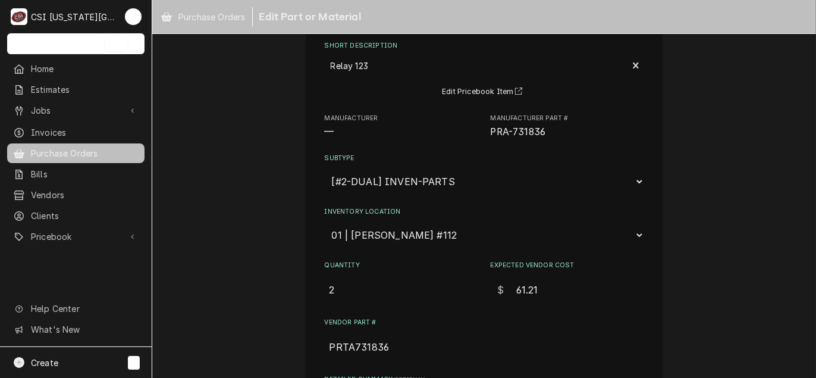
click at [556, 194] on div "Use the fields below to edit this part or material: Short Description Relay 123…" at bounding box center [484, 256] width 319 height 488
drag, startPoint x: 546, startPoint y: 133, endPoint x: 510, endPoint y: 133, distance: 36.3
click at [510, 133] on span "PRA-731836" at bounding box center [567, 132] width 153 height 14
copy span "731836"
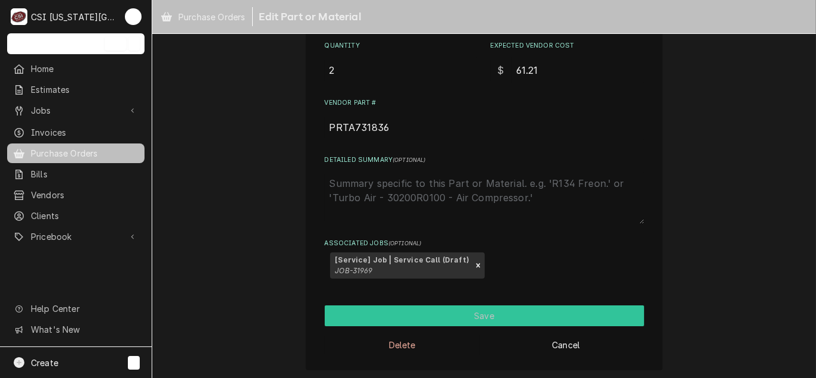
click at [490, 309] on button "Save" at bounding box center [484, 315] width 319 height 21
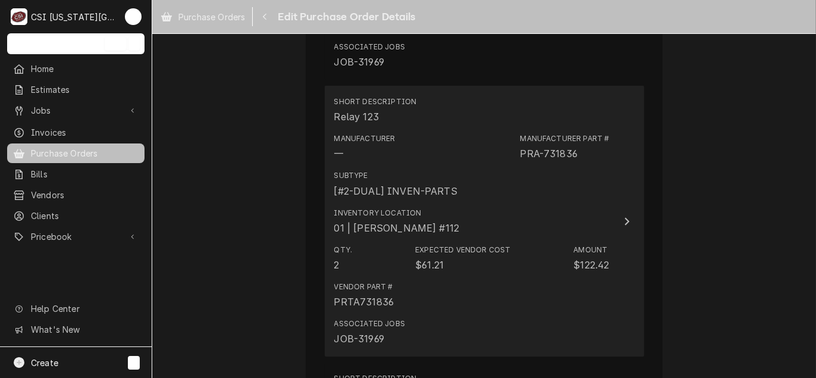
scroll to position [732, 0]
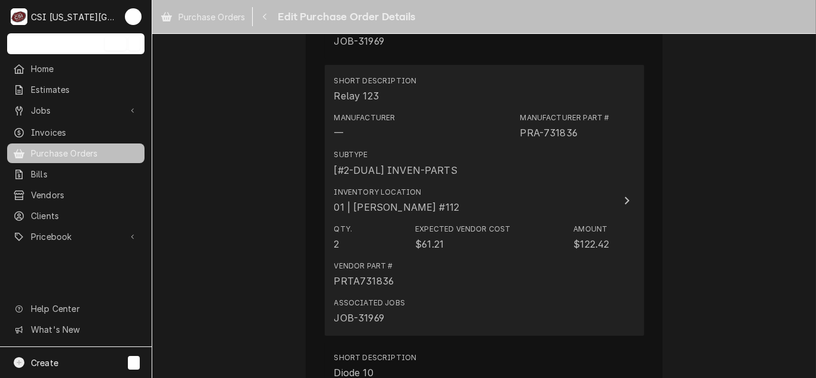
click at [549, 186] on div "Inventory Location 01 | ROBERT MENDON #112" at bounding box center [471, 200] width 275 height 37
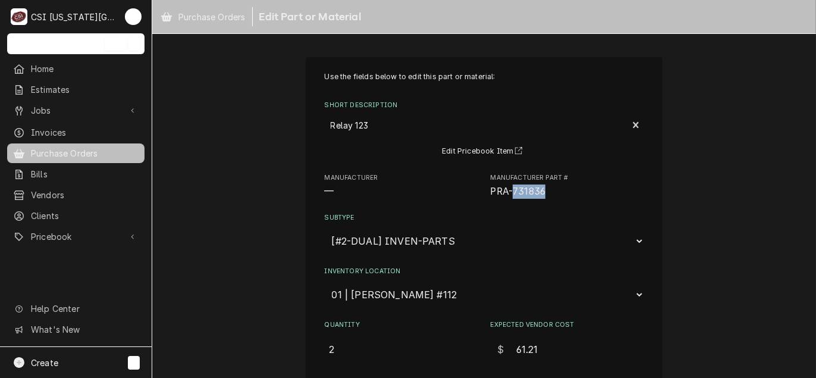
drag, startPoint x: 543, startPoint y: 193, endPoint x: 510, endPoint y: 190, distance: 33.4
click at [510, 190] on span "PRA-731836" at bounding box center [567, 191] width 153 height 14
copy span "731836"
click at [590, 220] on label "Subtype" at bounding box center [484, 218] width 319 height 10
click at [590, 230] on select "Choose a subtype... [#2-DUAL] AFTERHRS-WH-CHG-2 [#2-DUAL] BEV-EQUIP [#2-DUAL] B…" at bounding box center [484, 241] width 319 height 23
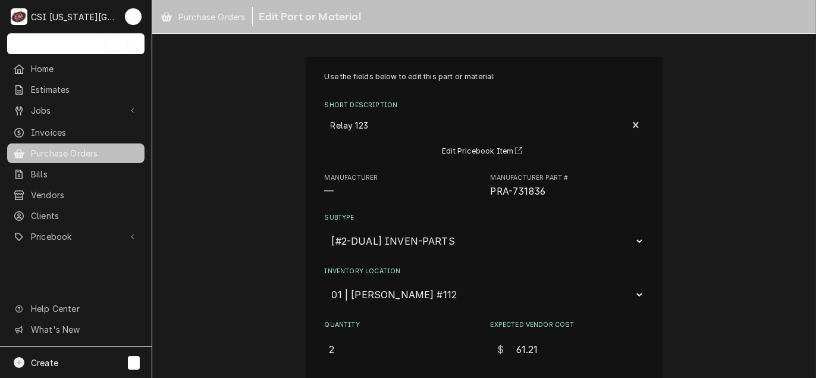
click at [590, 220] on label "Subtype" at bounding box center [484, 218] width 319 height 10
click at [590, 230] on select "Choose a subtype... [#2-DUAL] AFTERHRS-WH-CHG-2 [#2-DUAL] BEV-EQUIP [#2-DUAL] B…" at bounding box center [484, 241] width 319 height 23
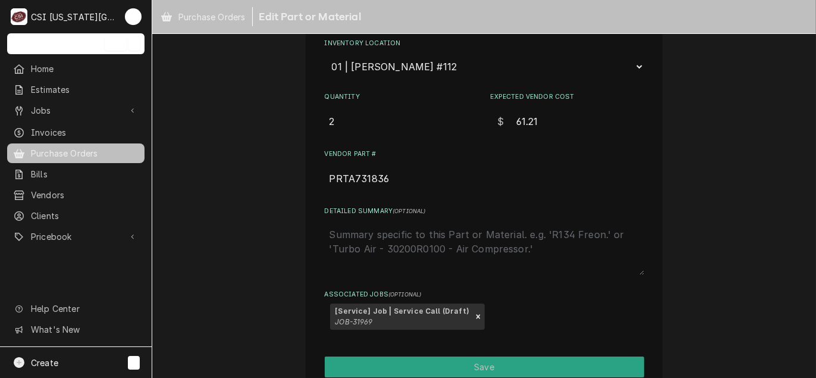
scroll to position [279, 0]
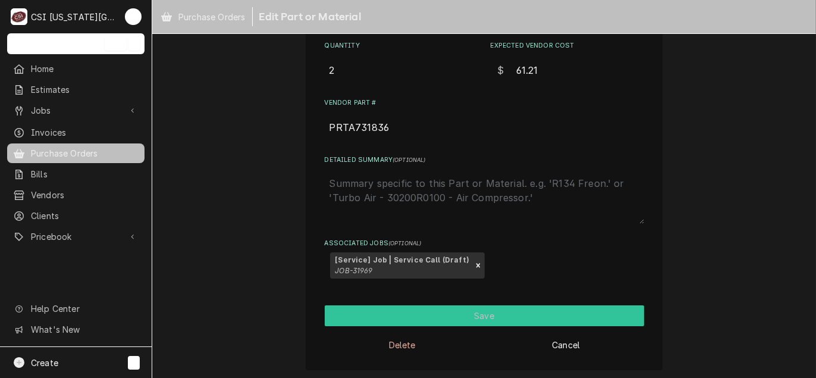
click at [495, 321] on button "Save" at bounding box center [484, 315] width 319 height 21
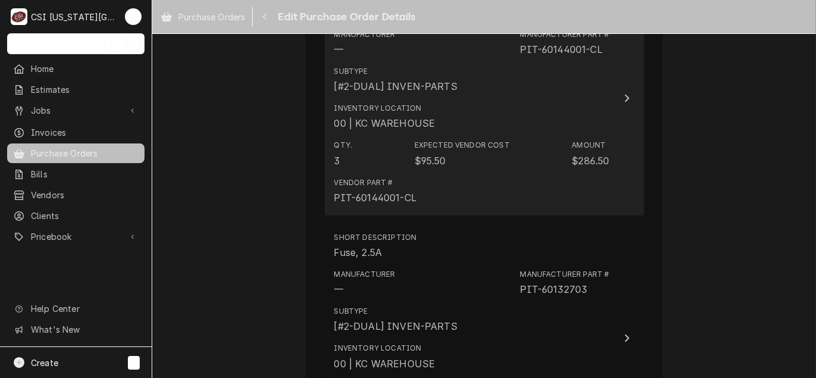
scroll to position [1668, 0]
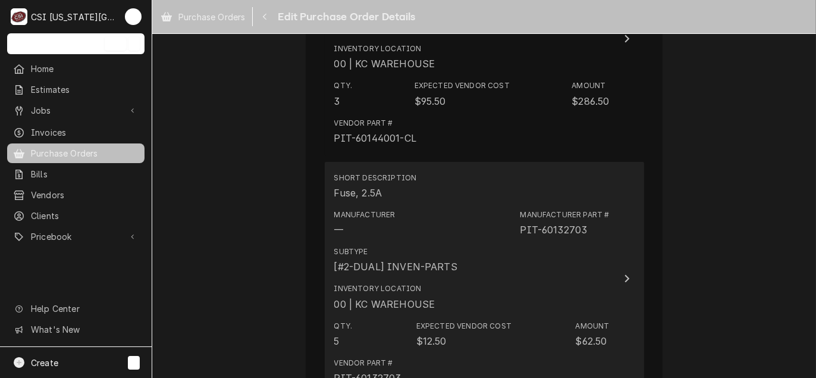
click at [514, 290] on div "Inventory Location 00 | KC WAREHOUSE" at bounding box center [471, 296] width 275 height 37
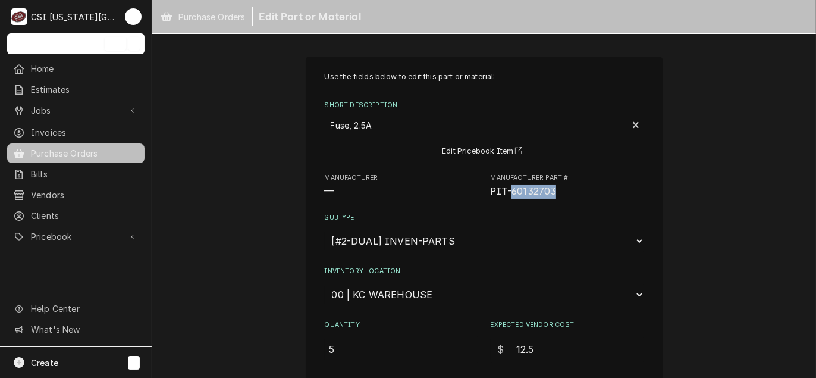
drag, startPoint x: 552, startPoint y: 193, endPoint x: 507, endPoint y: 191, distance: 44.6
click at [507, 191] on span "PIT-60132703" at bounding box center [567, 191] width 153 height 14
copy span "60132703"
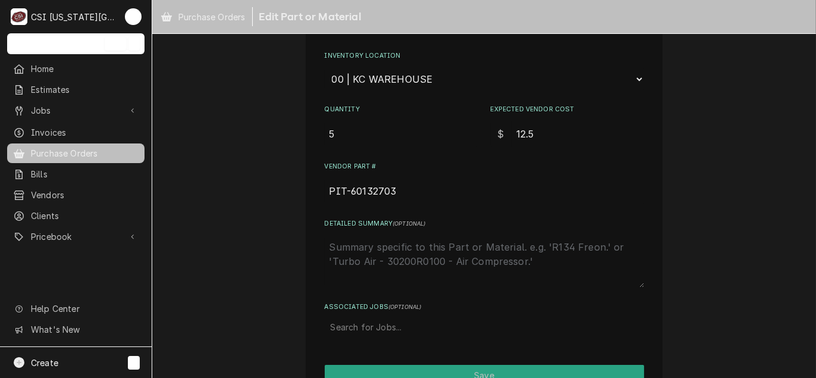
scroll to position [275, 0]
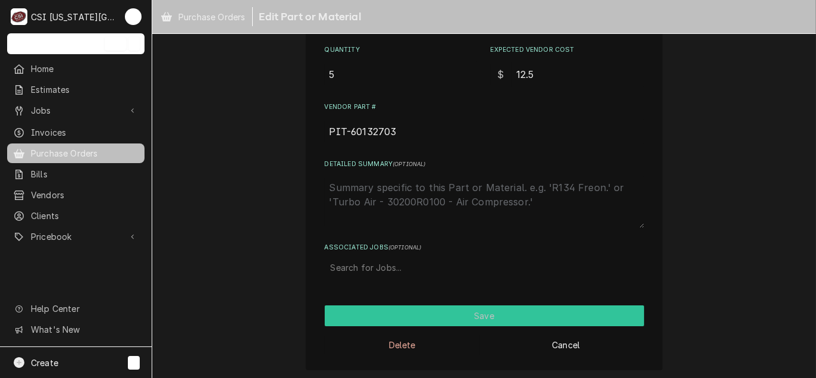
click at [483, 320] on button "Save" at bounding box center [484, 315] width 319 height 21
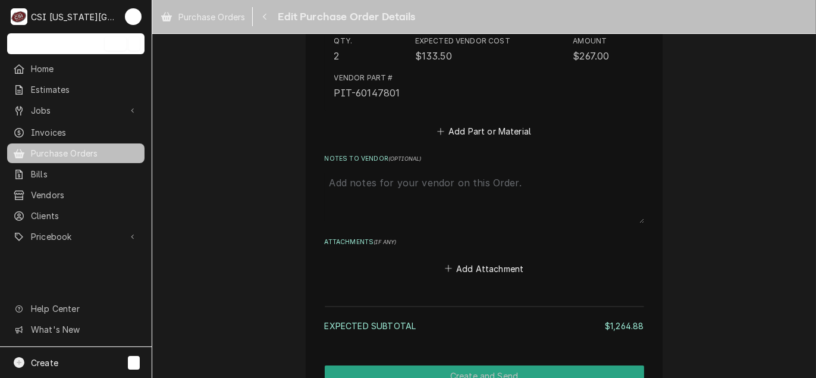
scroll to position [2575, 0]
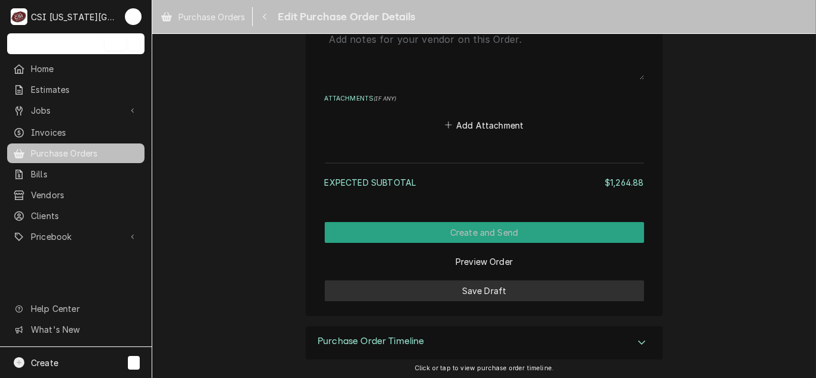
click at [490, 294] on button "Save Draft" at bounding box center [484, 290] width 319 height 21
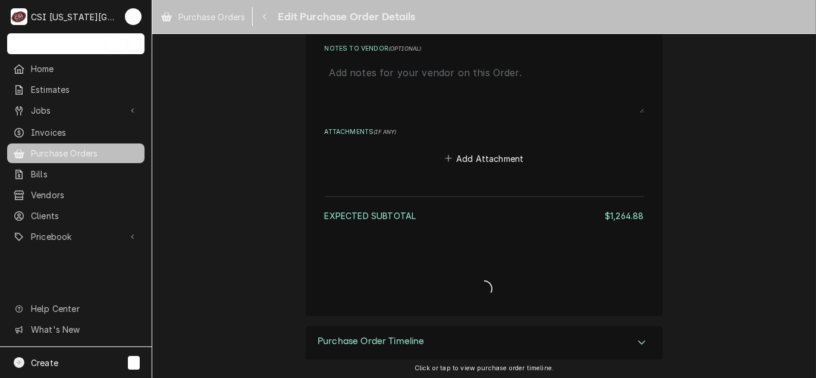
type textarea "x"
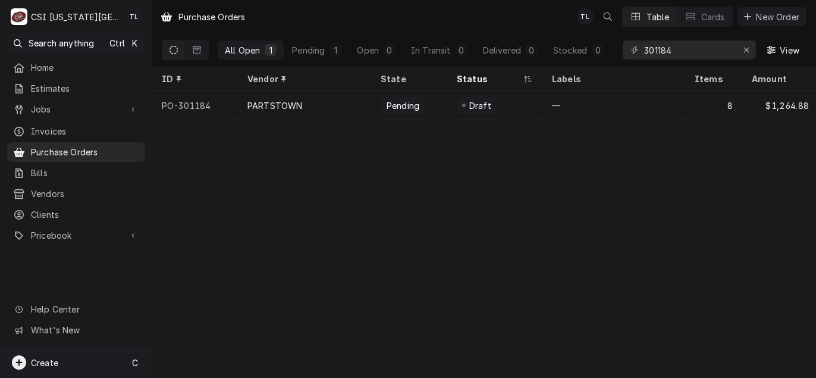
click at [37, 360] on span "Create" at bounding box center [44, 362] width 27 height 10
click at [211, 294] on div "Purchase Order" at bounding box center [223, 300] width 80 height 12
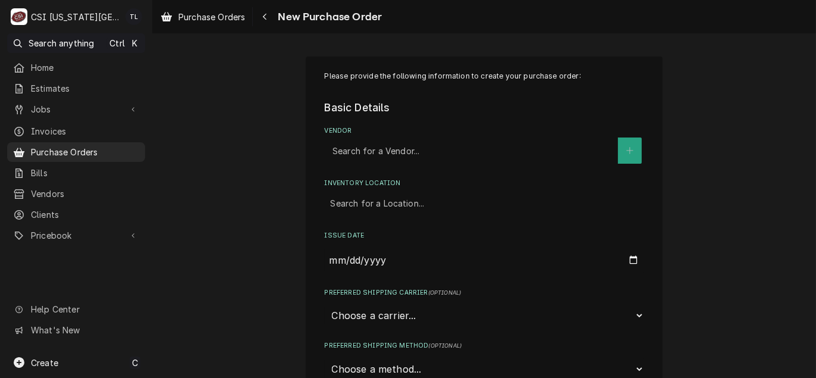
click at [362, 159] on div "Vendor" at bounding box center [471, 150] width 279 height 21
type input "home"
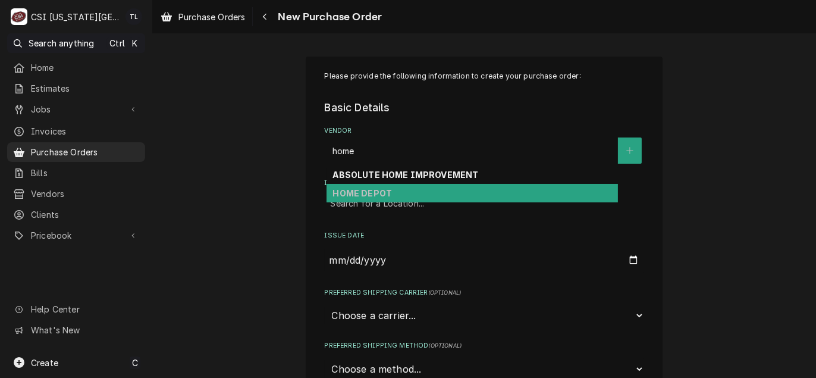
click at [373, 194] on strong "HOME DEPOT" at bounding box center [361, 193] width 59 height 10
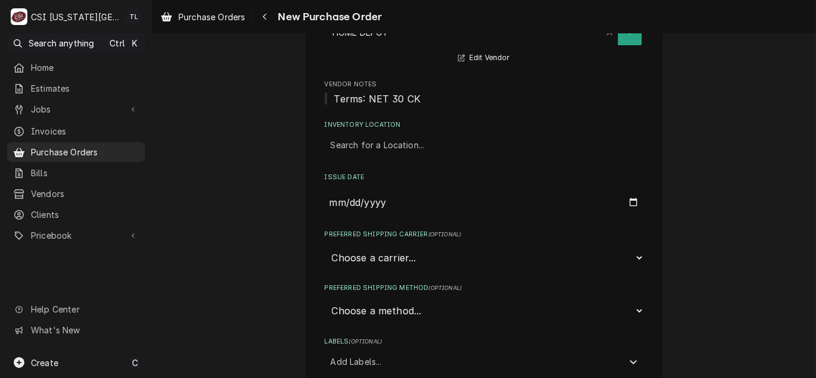
scroll to position [119, 0]
click at [390, 147] on div "Inventory Location" at bounding box center [484, 144] width 307 height 21
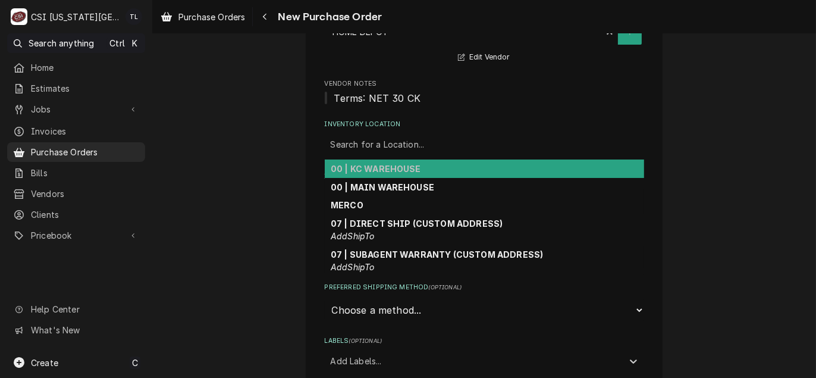
click at [390, 161] on div "00 | KC WAREHOUSE" at bounding box center [484, 168] width 319 height 18
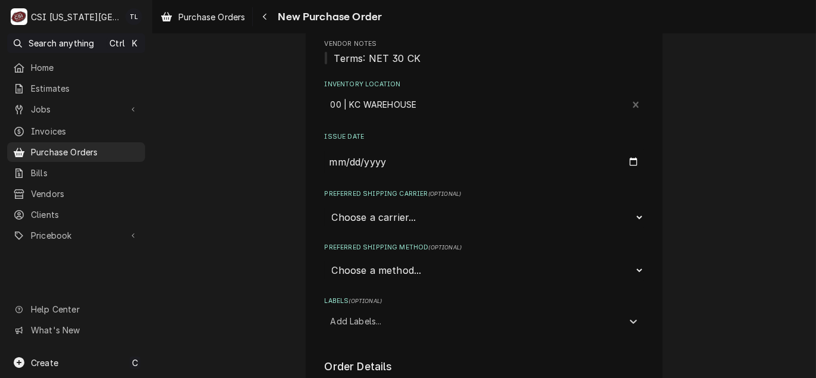
scroll to position [178, 0]
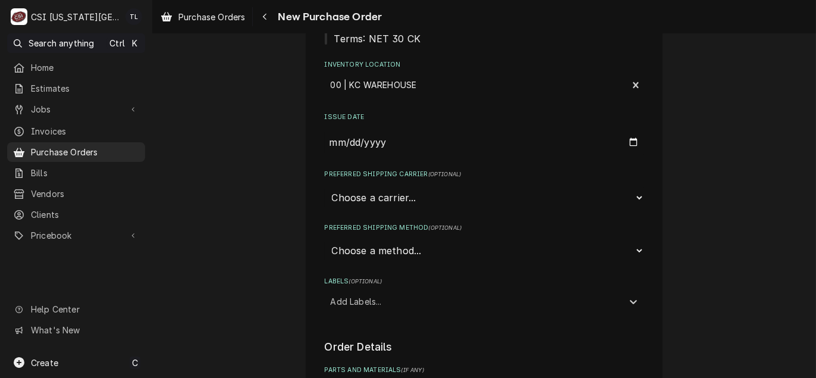
click at [392, 252] on select "Choose a method... Ground Next Day Early AM Next Day Air 2 Day Air Other" at bounding box center [484, 250] width 319 height 23
click at [400, 253] on select "Choose a method... Ground Next Day Early AM Next Day Air 2 Day Air Other" at bounding box center [484, 250] width 319 height 23
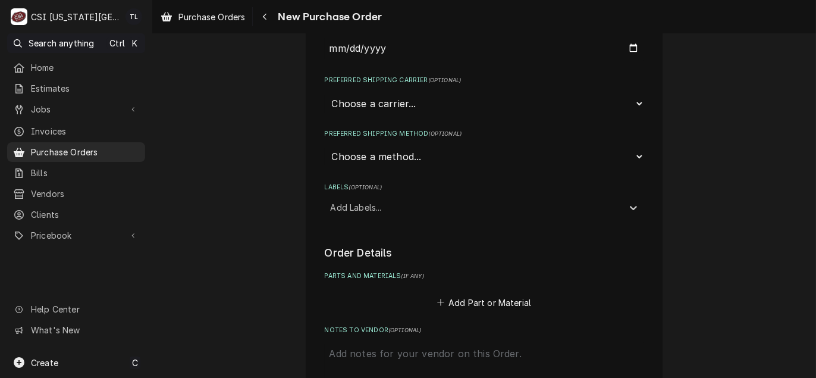
scroll to position [297, 0]
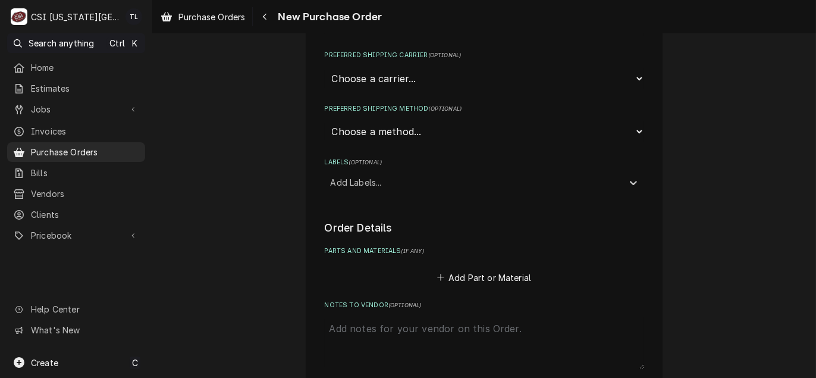
click at [362, 180] on div "Labels" at bounding box center [474, 181] width 286 height 21
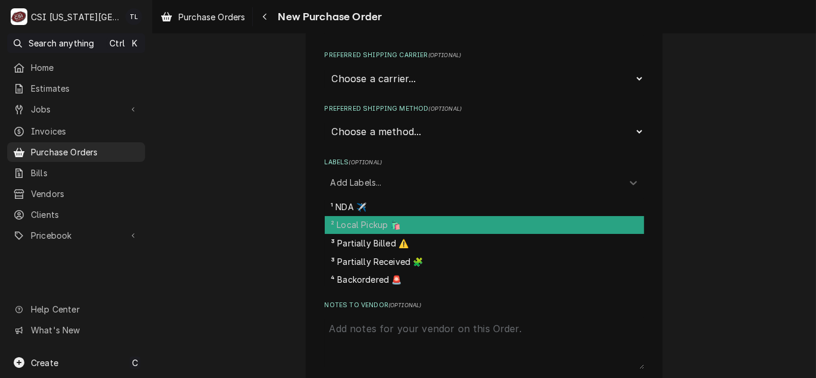
click at [359, 221] on div "² Local Pickup 🛍️" at bounding box center [484, 225] width 319 height 18
type textarea "x"
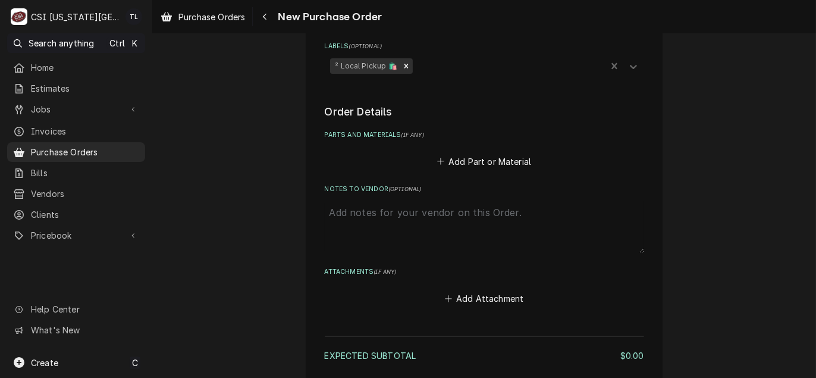
scroll to position [416, 0]
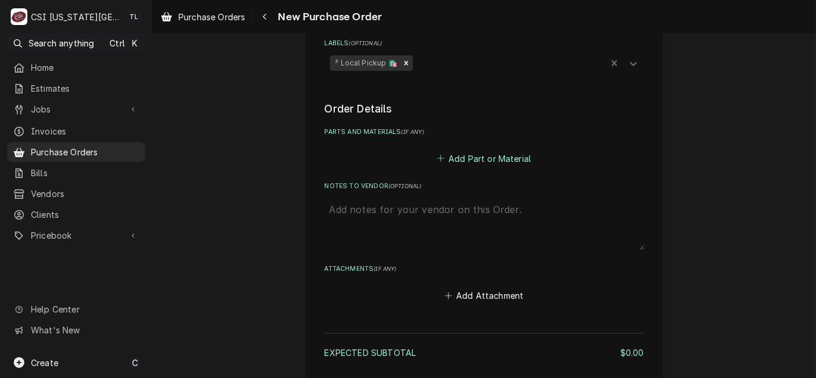
click at [491, 162] on button "Add Part or Material" at bounding box center [484, 158] width 98 height 17
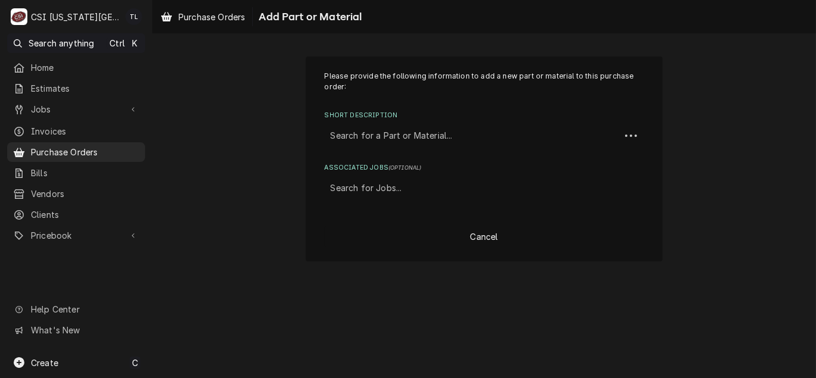
click at [404, 139] on div "Short Description" at bounding box center [473, 135] width 284 height 21
type input "misc pro"
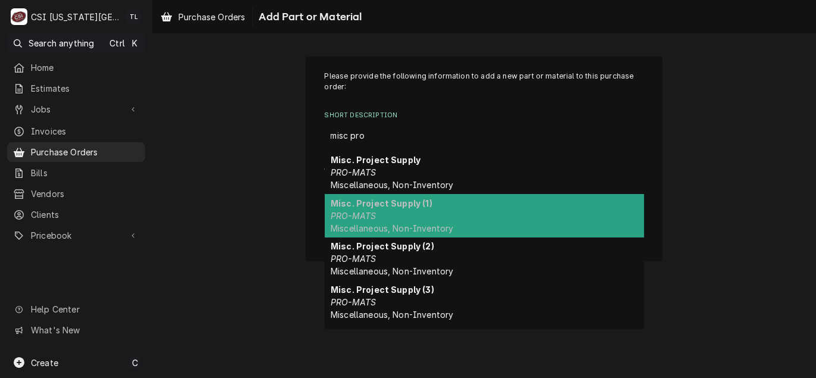
click at [385, 209] on div "Misc. Project Supply (1) PRO-MATS Miscellaneous, Non-Inventory" at bounding box center [484, 215] width 319 height 43
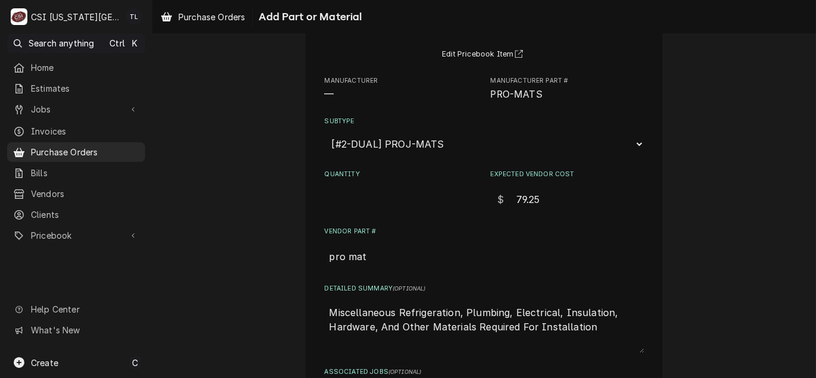
scroll to position [119, 0]
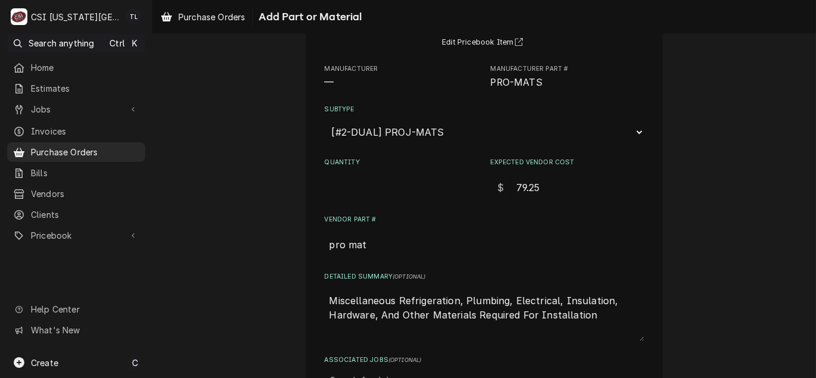
drag, startPoint x: 556, startPoint y: 196, endPoint x: 467, endPoint y: 185, distance: 89.3
click at [468, 185] on div "Quantity Expected Vendor Cost $ 79.25" at bounding box center [484, 179] width 319 height 42
type textarea "x"
type input "1"
click at [341, 168] on div "Quantity" at bounding box center [401, 179] width 153 height 42
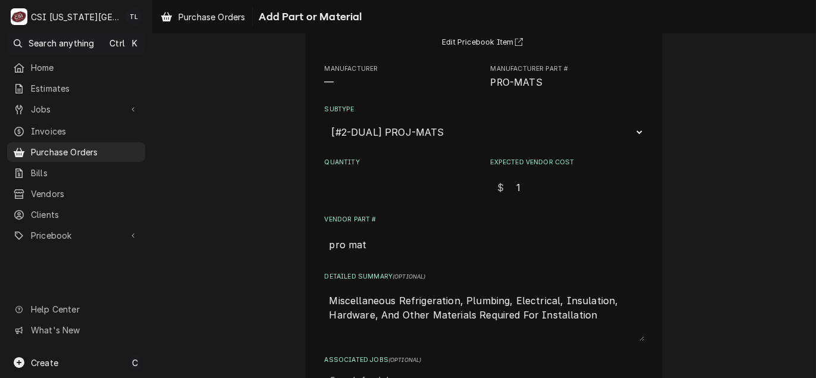
click at [336, 176] on input "Quantity" at bounding box center [401, 187] width 153 height 26
type textarea "x"
type input "1"
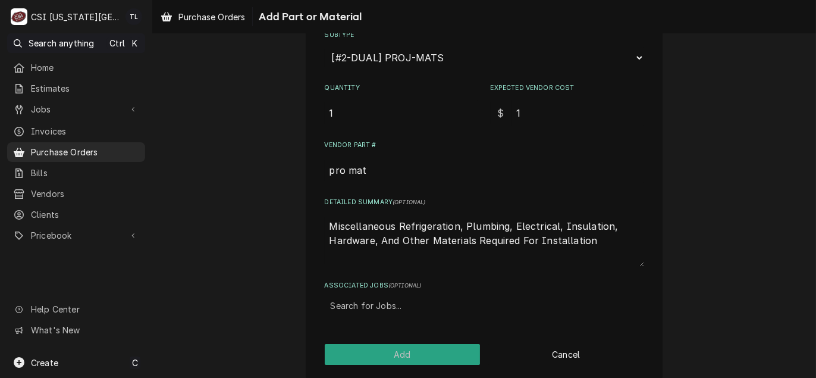
scroll to position [203, 0]
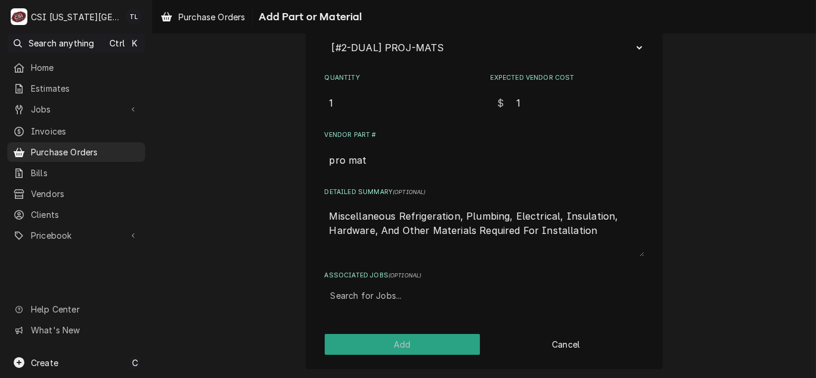
drag, startPoint x: 587, startPoint y: 226, endPoint x: 212, endPoint y: 205, distance: 375.8
click at [212, 205] on div "Please provide the following information to add a new part or material to this …" at bounding box center [484, 110] width 664 height 537
type textarea "x"
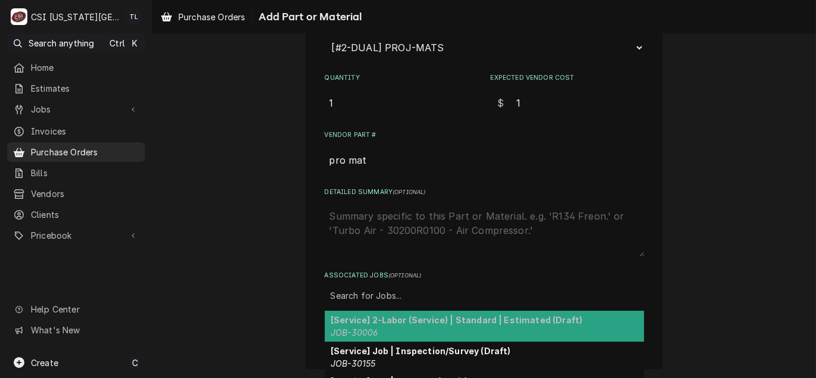
click at [375, 293] on div "Associated Jobs" at bounding box center [484, 295] width 307 height 21
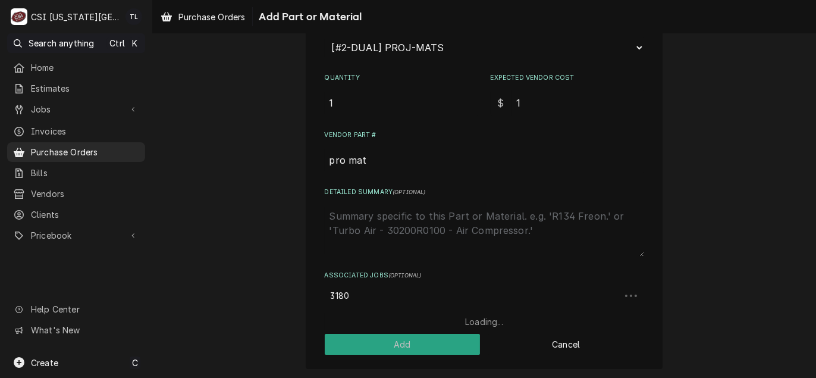
type input "31804"
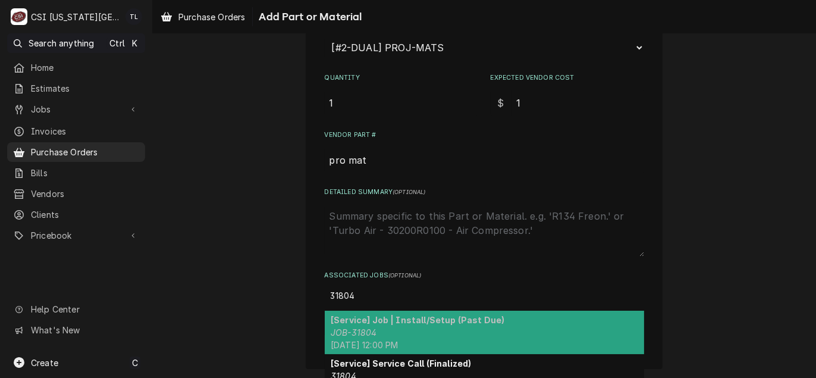
click at [391, 315] on strong "[Service] Job | Install/Setup (Past Due)" at bounding box center [418, 320] width 174 height 10
type textarea "x"
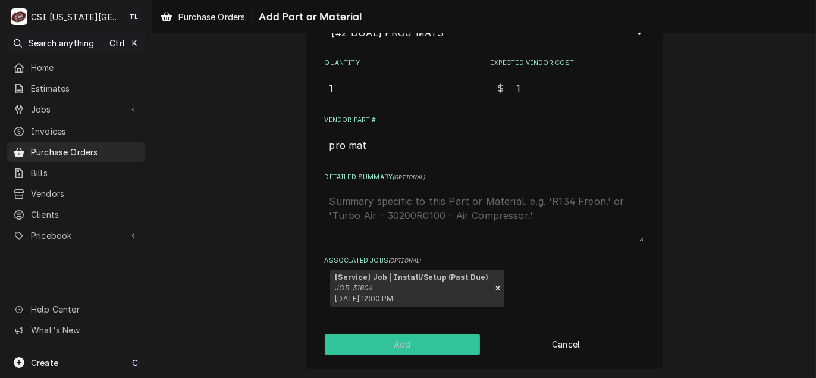
click at [399, 341] on button "Add" at bounding box center [403, 344] width 156 height 21
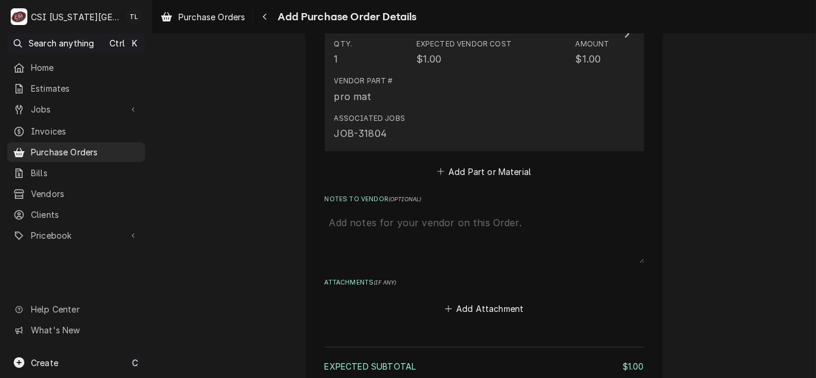
scroll to position [684, 0]
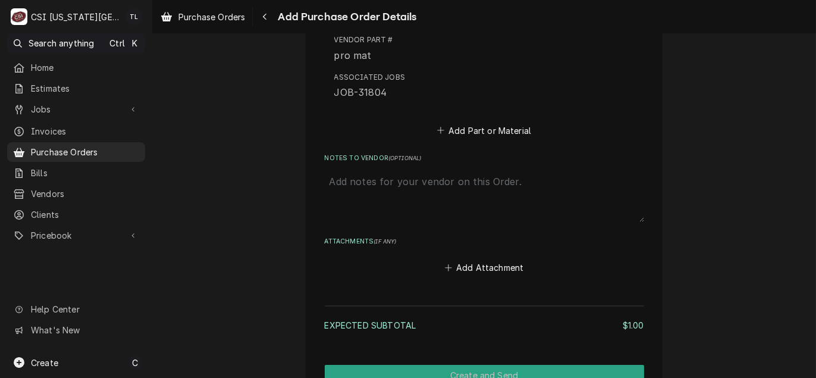
click at [388, 189] on textarea "Notes to Vendor ( optional )" at bounding box center [484, 195] width 319 height 52
type textarea "x"
type textarea "w"
type textarea "x"
type textarea "wi"
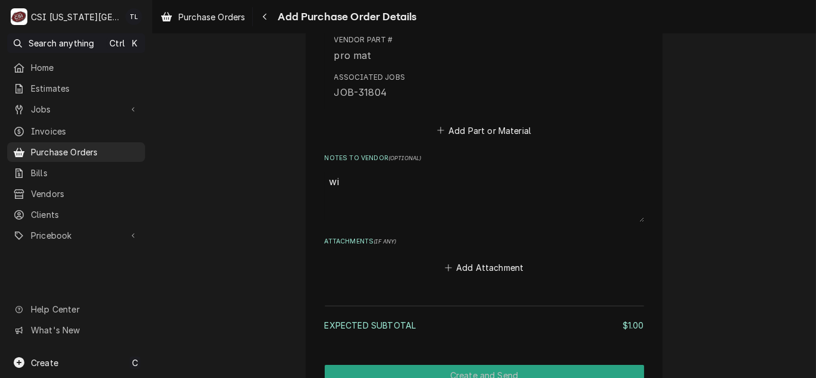
type textarea "x"
type textarea "wil"
type textarea "x"
type textarea "will"
type textarea "x"
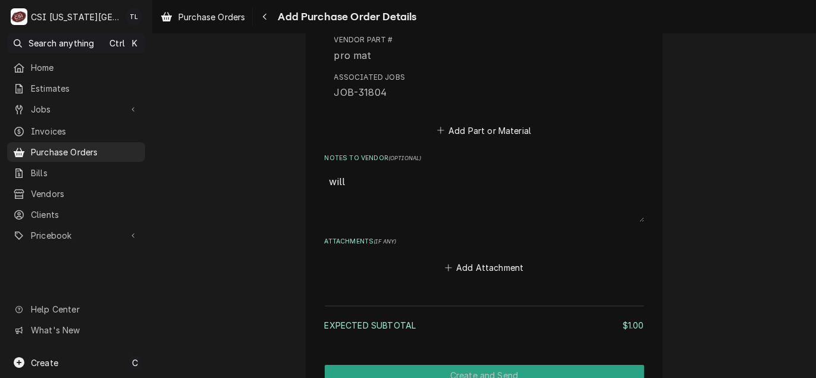
type textarea "will"
type textarea "x"
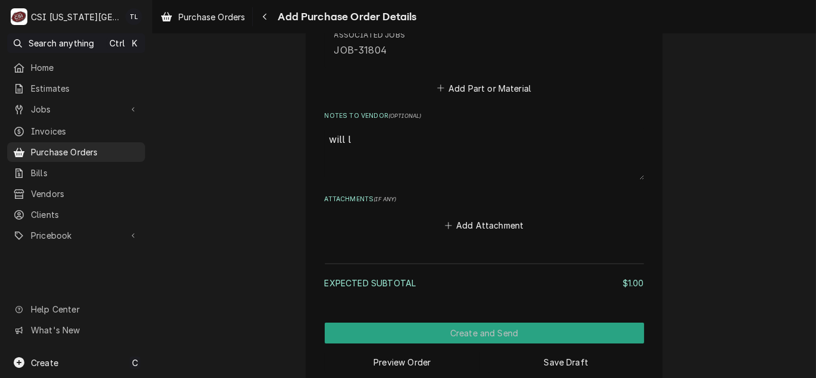
scroll to position [743, 0]
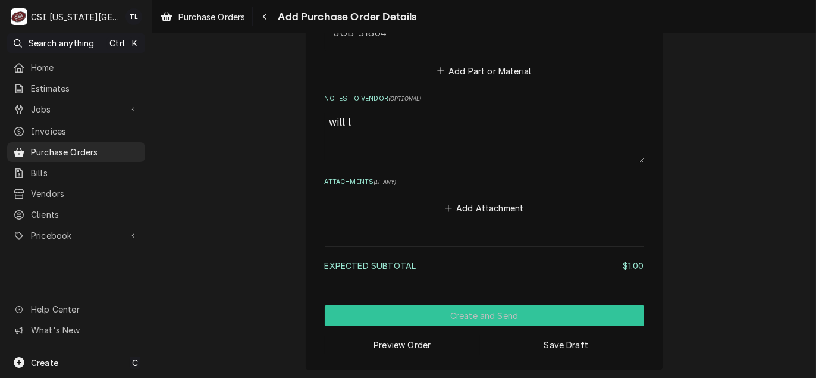
type textarea "will l"
click at [453, 313] on button "Create and Send" at bounding box center [484, 315] width 319 height 21
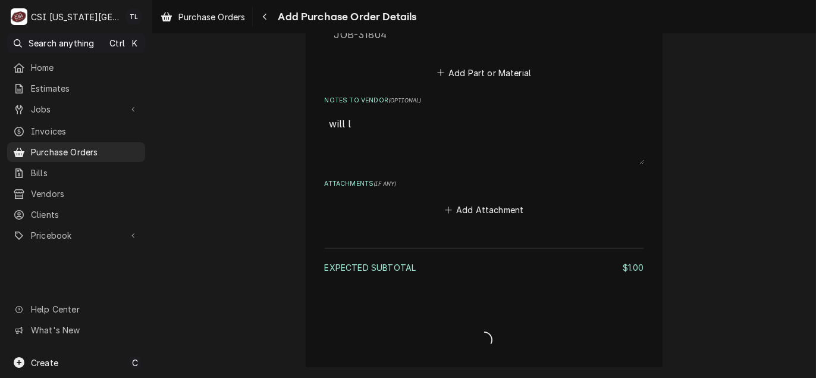
scroll to position [739, 0]
type textarea "x"
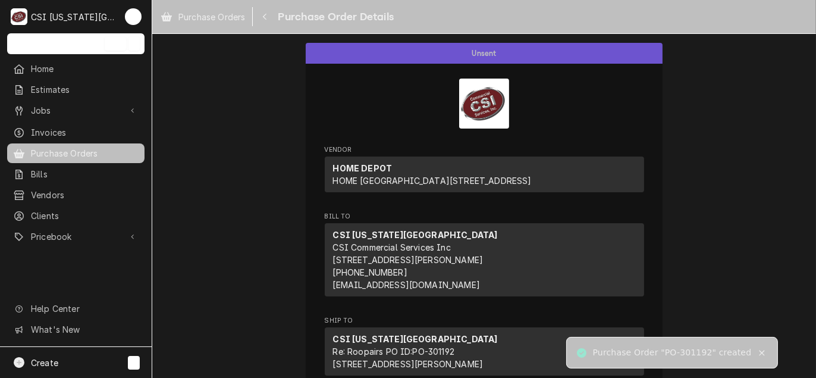
click at [694, 356] on div "Purchase Order "PO-301192" created" at bounding box center [672, 352] width 159 height 12
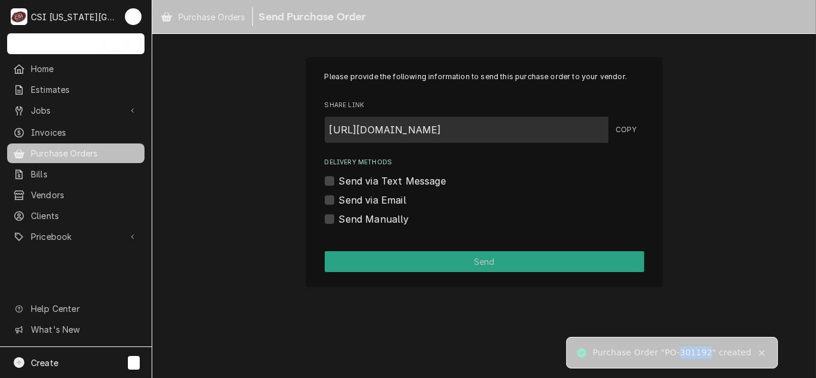
copy div "301192"
click at [362, 215] on label "Send Manually" at bounding box center [374, 219] width 70 height 14
click at [362, 215] on input "Send Manually" at bounding box center [498, 225] width 319 height 26
checkbox input "true"
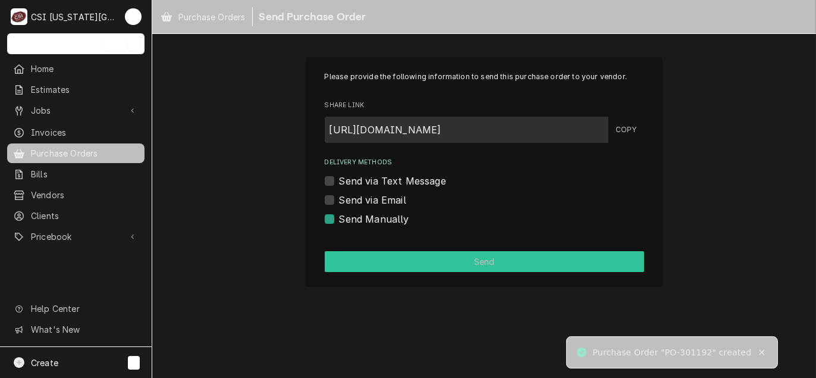
click at [375, 257] on button "Send" at bounding box center [484, 261] width 319 height 21
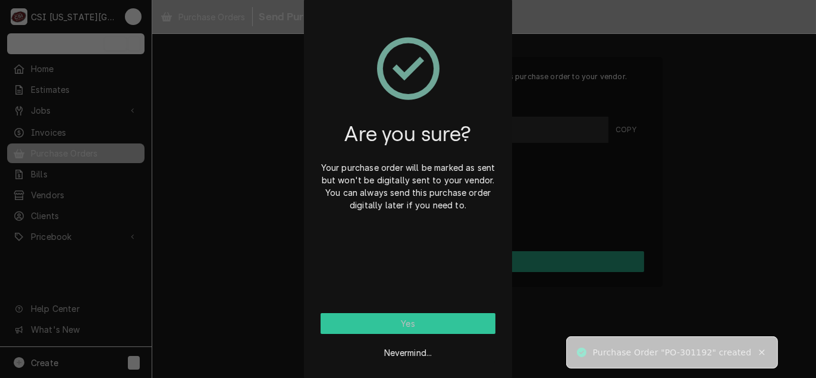
click at [381, 322] on button "Yes" at bounding box center [408, 323] width 175 height 21
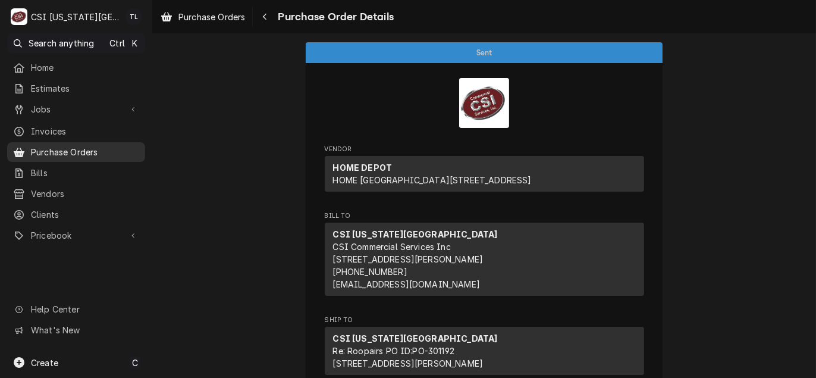
click at [70, 157] on link "Purchase Orders" at bounding box center [76, 152] width 138 height 20
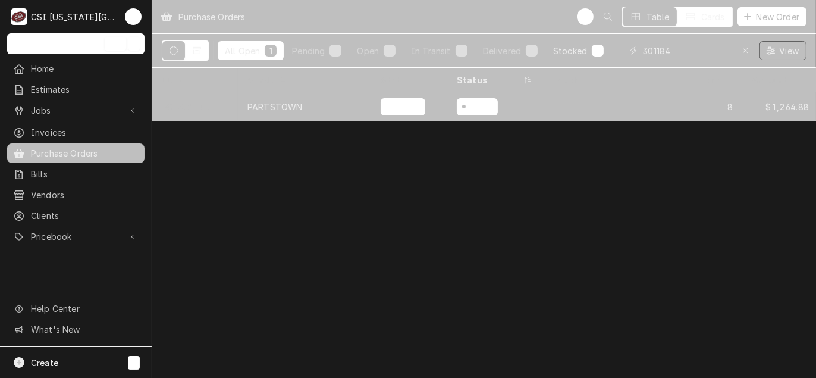
drag, startPoint x: 680, startPoint y: 40, endPoint x: 563, endPoint y: 46, distance: 117.3
click at [563, 46] on div "All Open 1 Pending 1 Open 0 In Transit 0 Delivered 0 Stocked 0 301184 View" at bounding box center [484, 50] width 645 height 33
type input "301188"
click at [257, 110] on div "HOME DEPOT" at bounding box center [304, 106] width 133 height 29
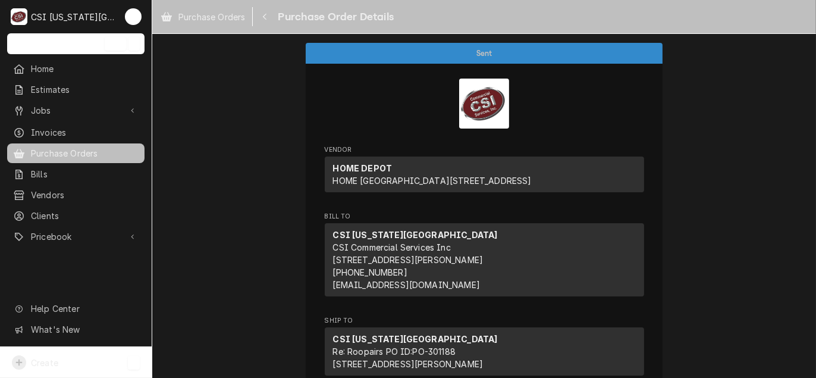
click at [29, 363] on div "Create" at bounding box center [35, 362] width 46 height 14
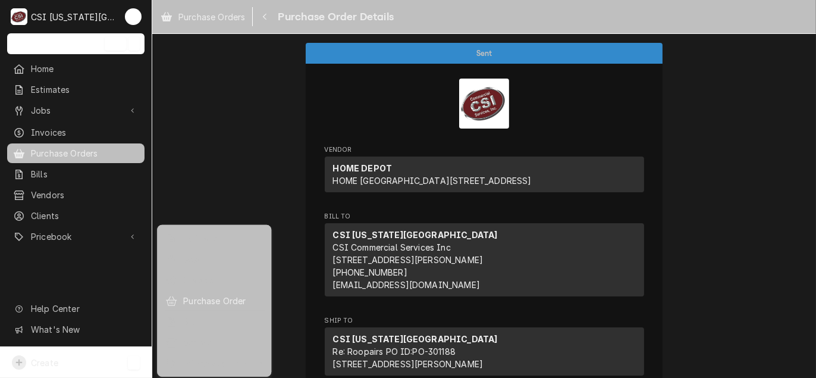
click at [227, 294] on div "Purchase Order" at bounding box center [223, 300] width 80 height 12
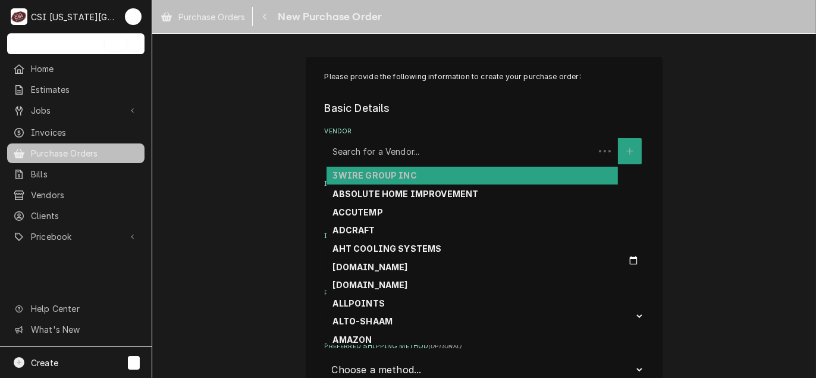
click at [357, 146] on div "Vendor" at bounding box center [460, 150] width 256 height 21
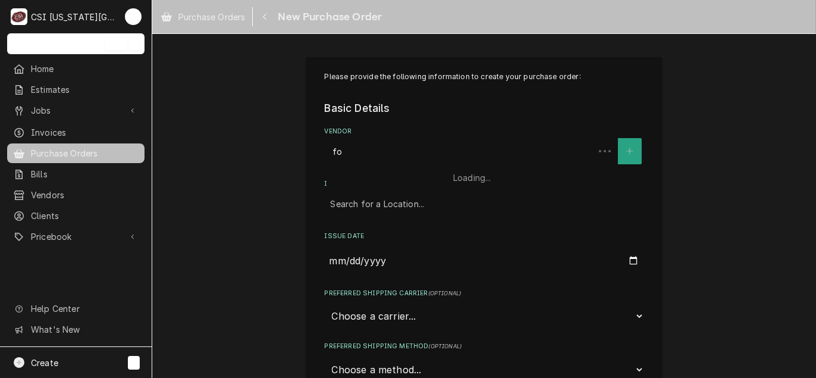
type input "fox"
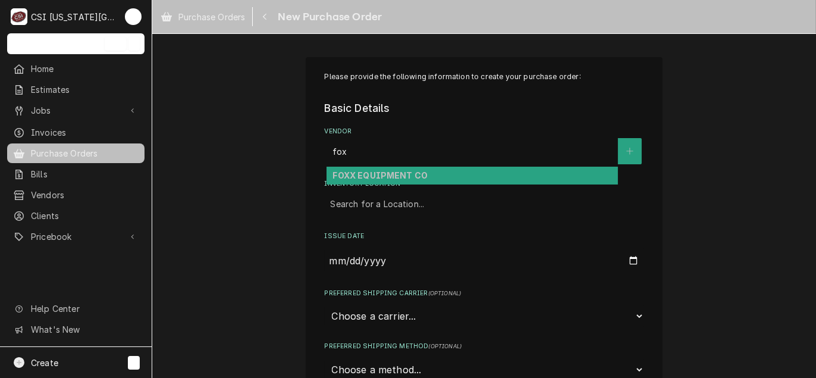
click at [369, 172] on strong "FOXX EQUIPMENT CO" at bounding box center [379, 175] width 95 height 10
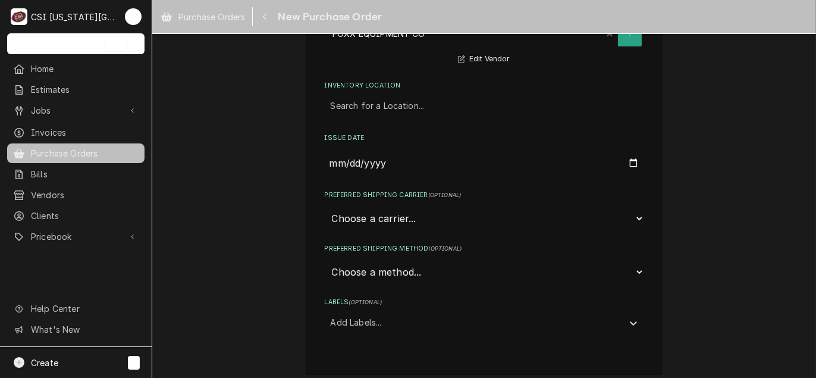
scroll to position [119, 0]
click at [391, 102] on div "Inventory Location" at bounding box center [484, 104] width 307 height 21
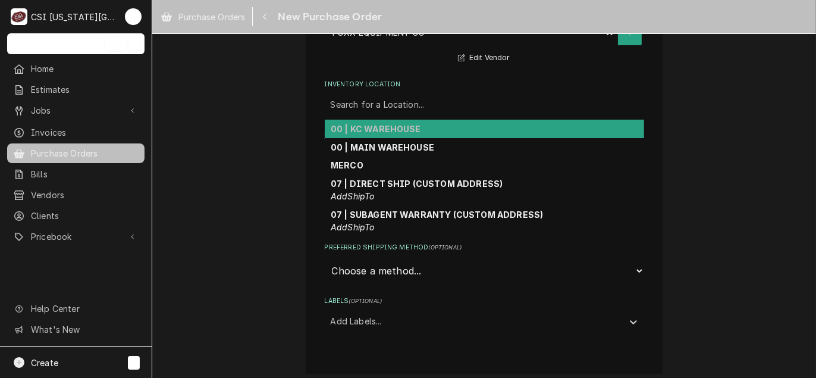
click at [384, 127] on strong "00 | KC WAREHOUSE" at bounding box center [376, 129] width 90 height 10
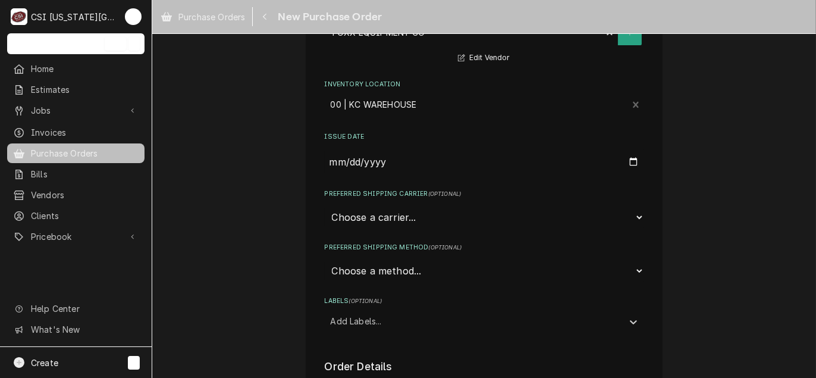
scroll to position [238, 0]
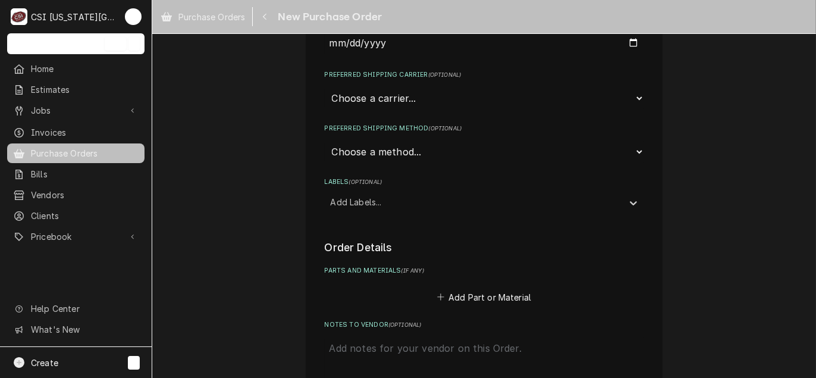
click at [370, 208] on div "Labels" at bounding box center [474, 201] width 286 height 21
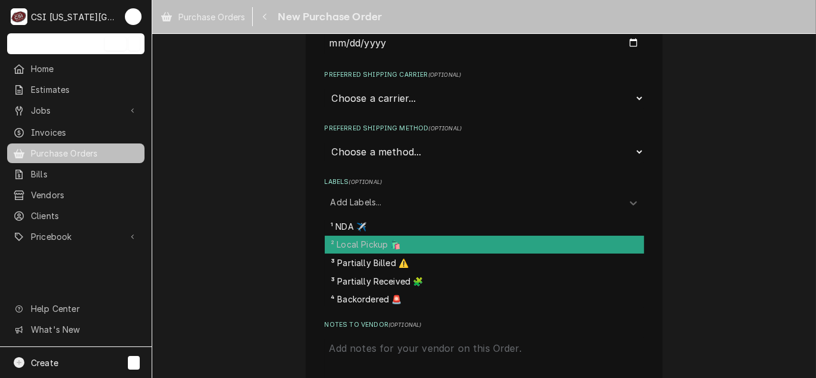
click at [361, 236] on div "² Local Pickup 🛍️" at bounding box center [484, 244] width 319 height 18
type textarea "x"
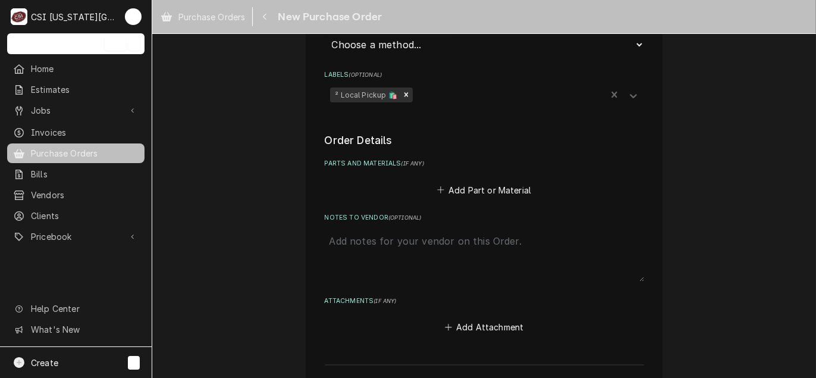
scroll to position [357, 0]
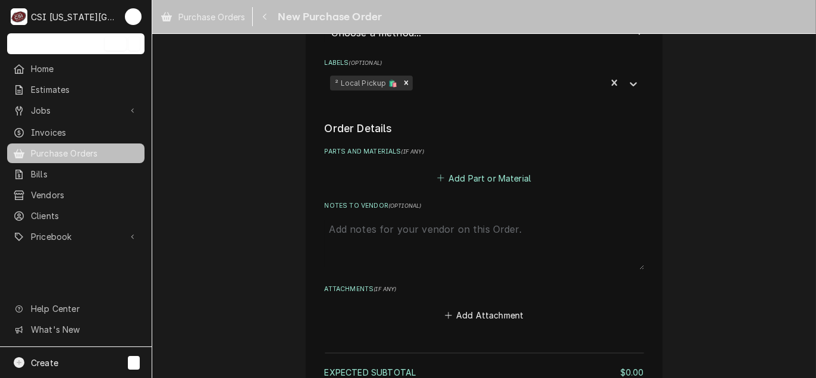
click at [486, 180] on button "Add Part or Material" at bounding box center [484, 177] width 98 height 17
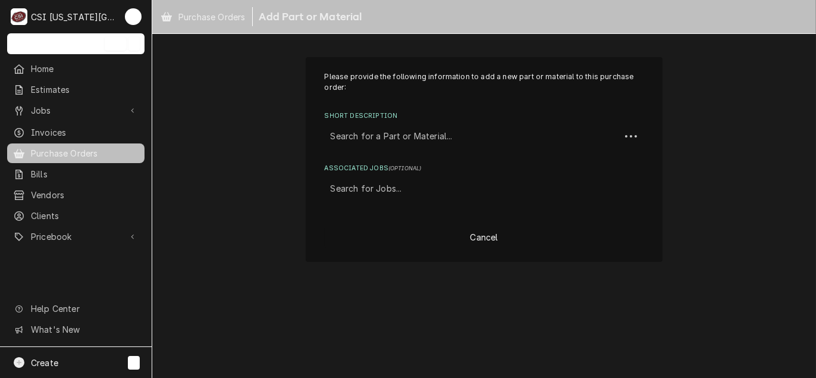
click at [388, 141] on div "Short Description" at bounding box center [473, 135] width 284 height 21
type input "misc [PERSON_NAME]"
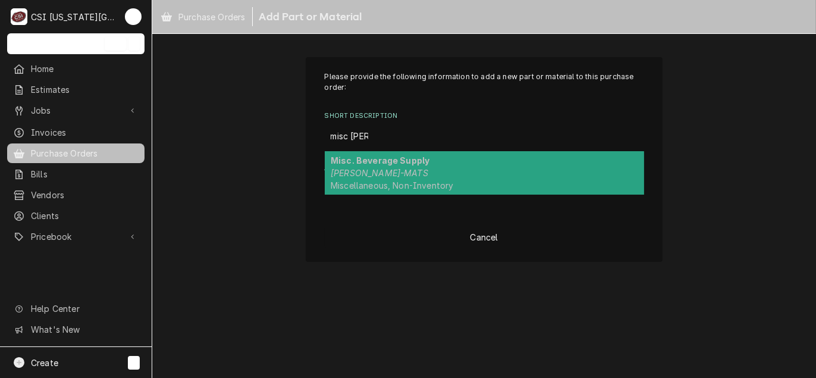
click at [376, 163] on strong "Misc. Beverage Supply" at bounding box center [380, 160] width 99 height 10
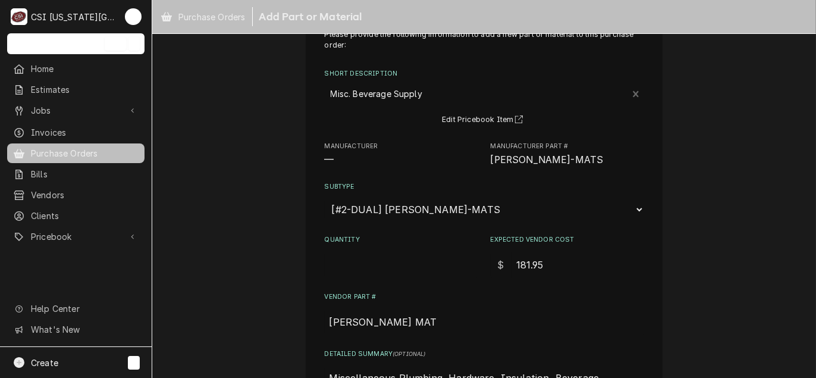
scroll to position [59, 0]
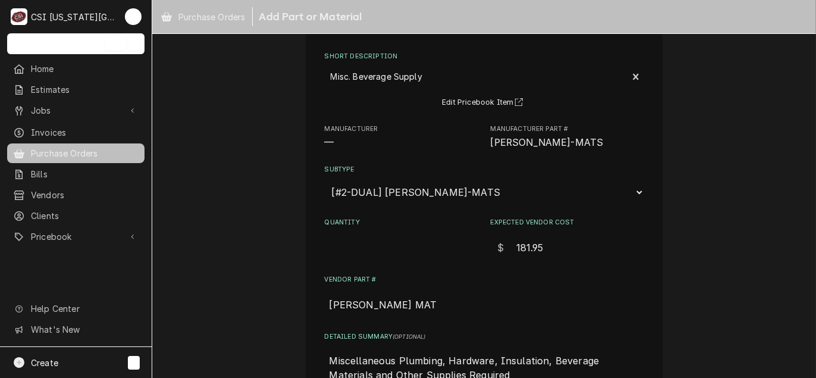
drag, startPoint x: 548, startPoint y: 246, endPoint x: 460, endPoint y: 247, distance: 88.0
click at [460, 247] on div "Quantity Expected Vendor Cost $ 181.95" at bounding box center [484, 239] width 319 height 42
type textarea "x"
type input "1"
click at [336, 234] on input "Quantity" at bounding box center [401, 247] width 153 height 26
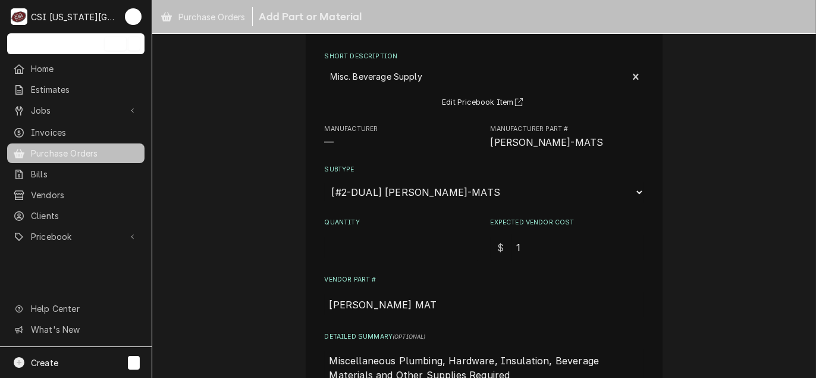
type textarea "x"
type input "1"
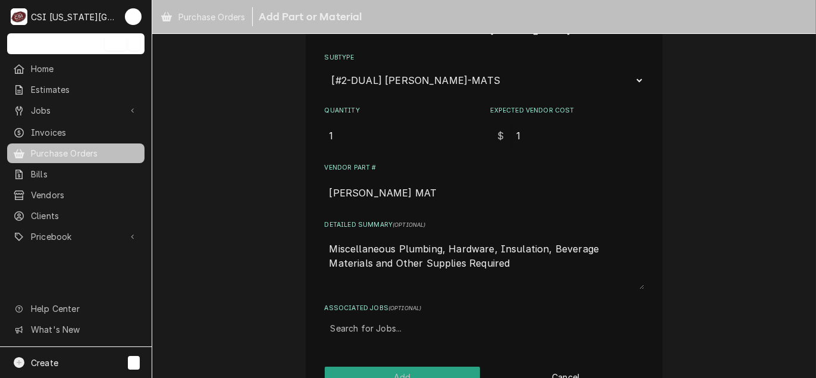
scroll to position [144, 0]
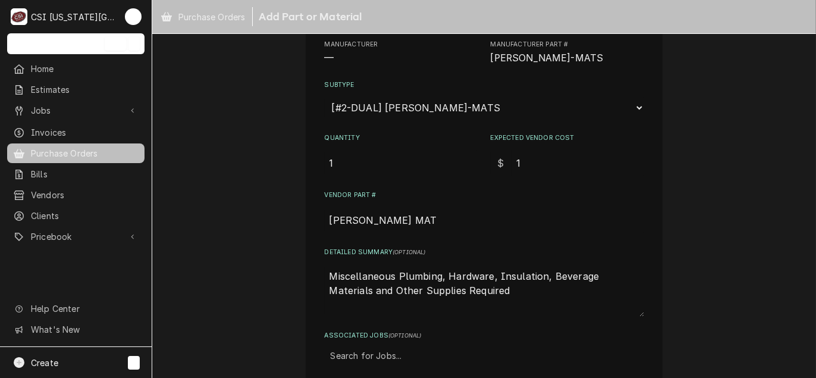
drag, startPoint x: 472, startPoint y: 291, endPoint x: 175, endPoint y: 249, distance: 299.6
click at [175, 249] on div "Please provide the following information to add a new part or material to this …" at bounding box center [484, 170] width 664 height 537
type textarea "x"
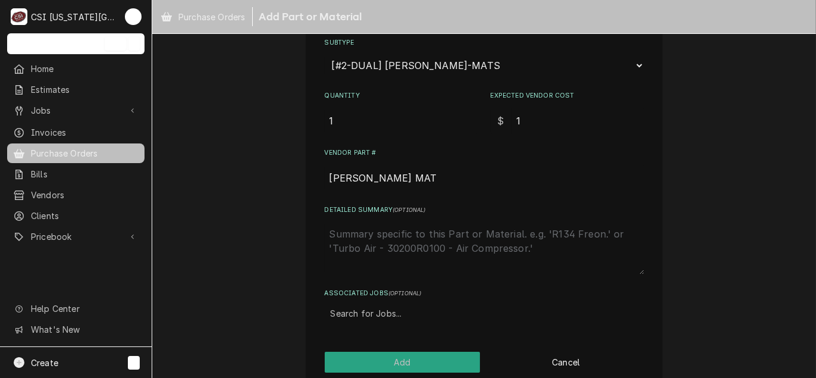
scroll to position [203, 0]
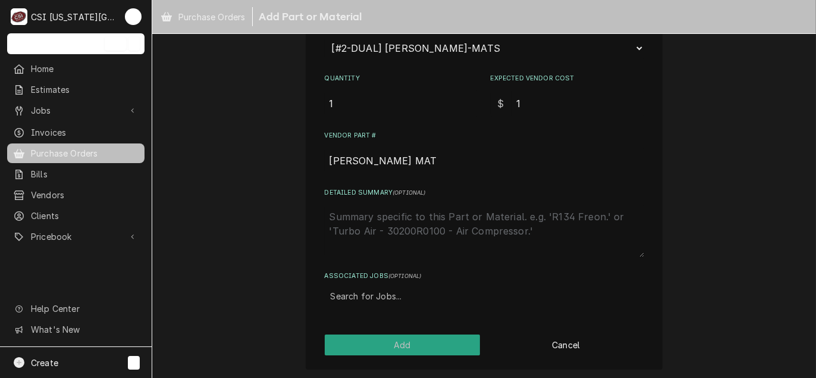
click at [372, 291] on div "Associated Jobs" at bounding box center [484, 295] width 307 height 21
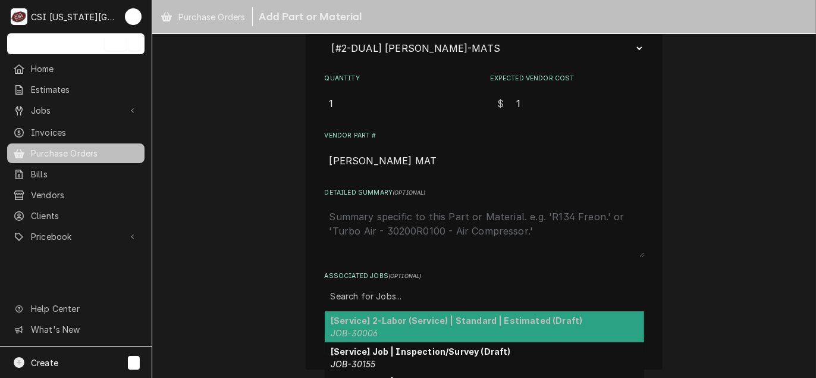
click at [456, 285] on div "Associated Jobs" at bounding box center [484, 295] width 307 height 21
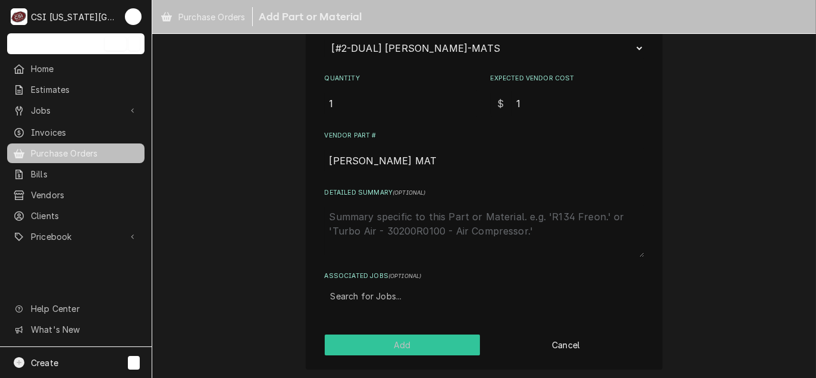
click at [400, 343] on button "Add" at bounding box center [403, 344] width 156 height 21
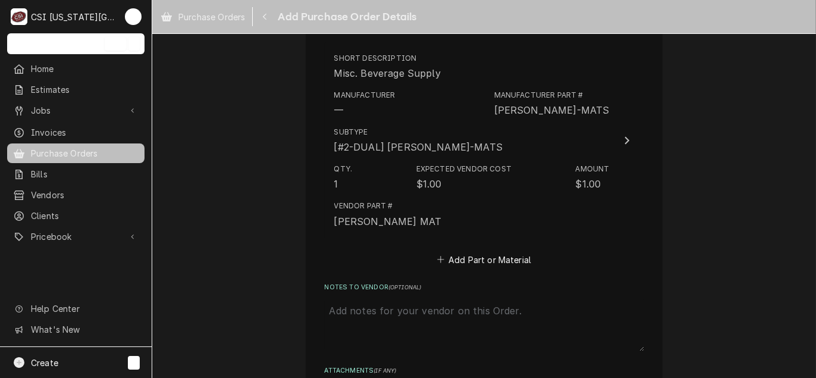
scroll to position [595, 0]
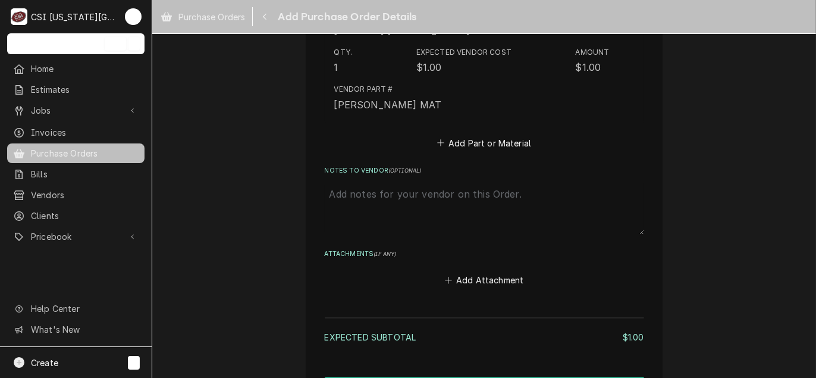
click at [399, 194] on textarea "Notes to Vendor ( optional )" at bounding box center [484, 208] width 319 height 52
type textarea "x"
type textarea "s"
type textarea "x"
type textarea "se"
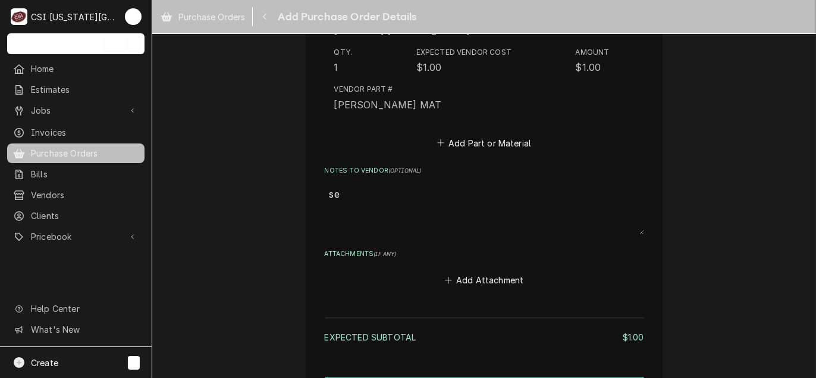
type textarea "x"
type textarea "sea"
type textarea "x"
type textarea "sean"
type textarea "x"
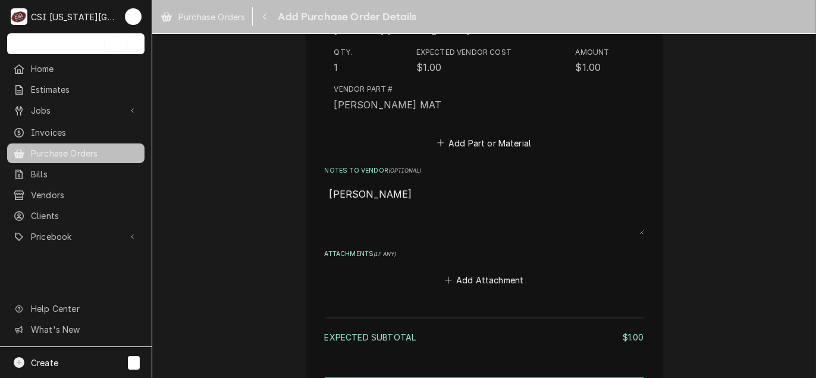
type textarea "sean"
type textarea "x"
type textarea "sean t"
type textarea "x"
type textarea "sean tr"
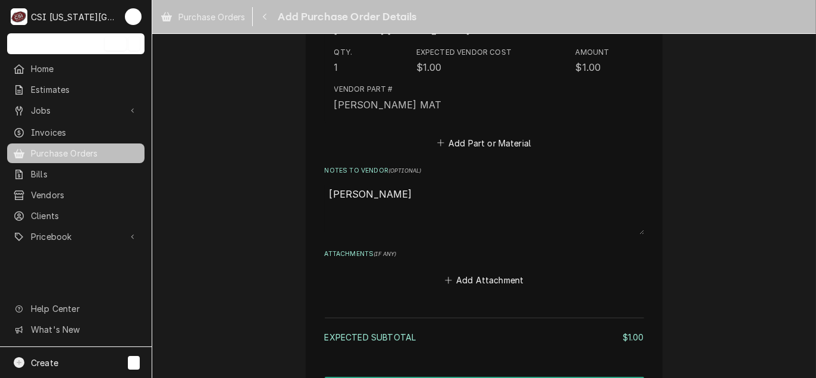
type textarea "x"
type textarea "sean tru"
type textarea "x"
type textarea "sean truc"
type textarea "x"
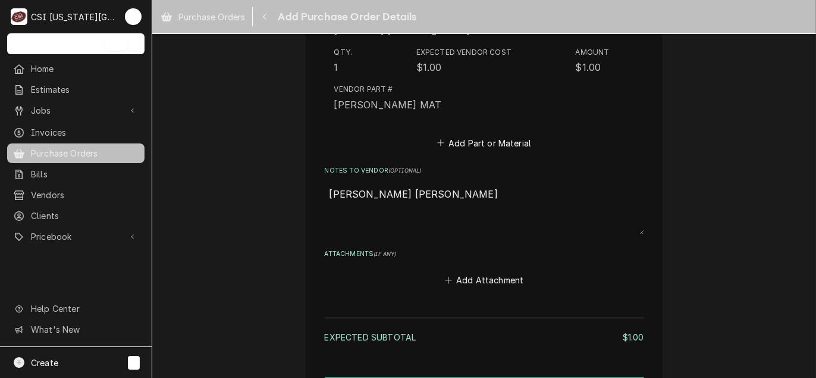
type textarea "sean truck"
type textarea "x"
type textarea "sean truck"
type textarea "x"
type textarea "sean truck s"
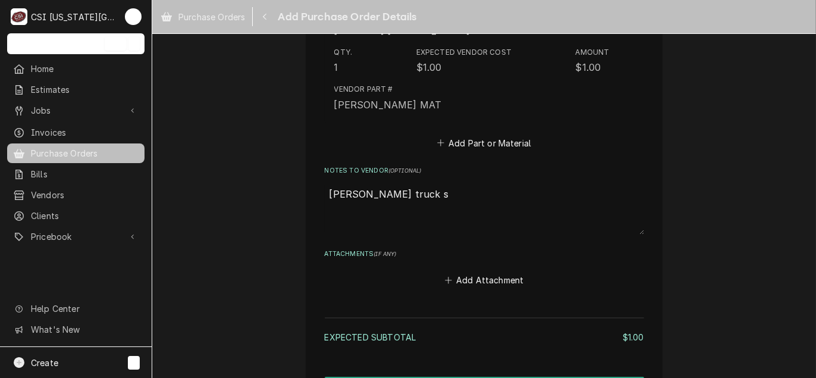
type textarea "x"
type textarea "sean truck st"
type textarea "x"
type textarea "sean truck sto"
type textarea "x"
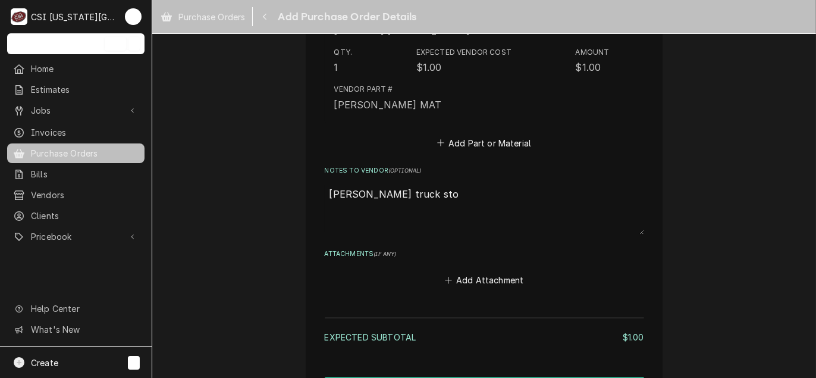
type textarea "sean truck stoc"
type textarea "x"
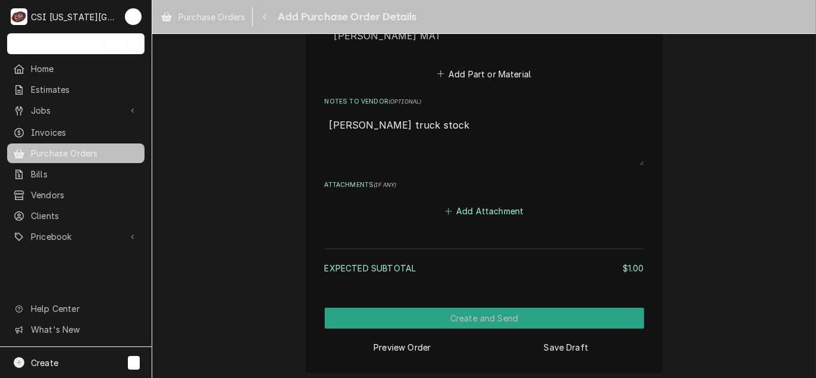
scroll to position [666, 0]
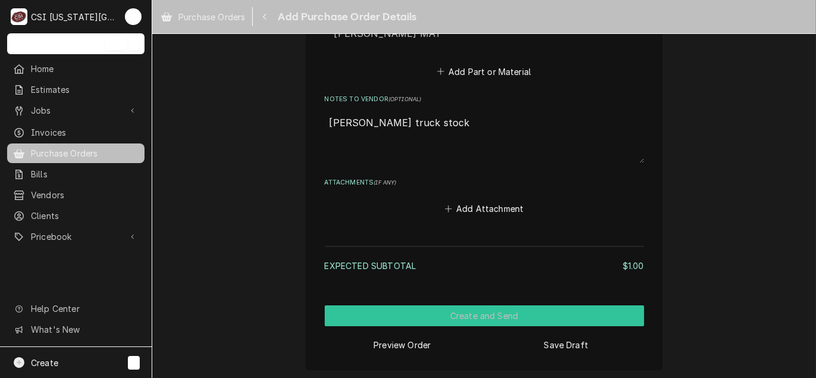
type textarea "[PERSON_NAME] truck stock"
click at [471, 321] on button "Create and Send" at bounding box center [484, 315] width 319 height 21
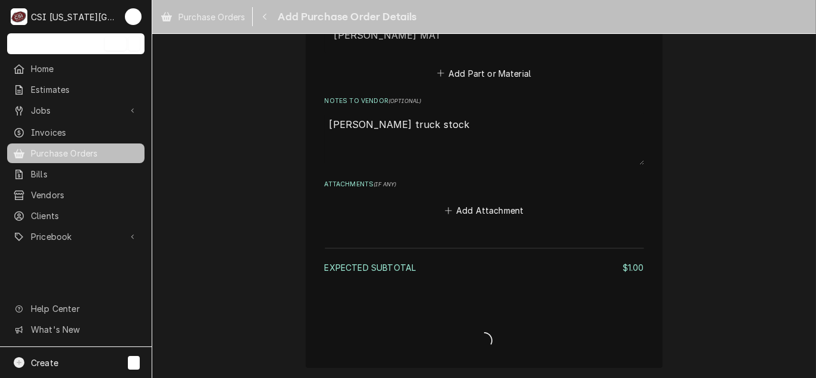
scroll to position [662, 0]
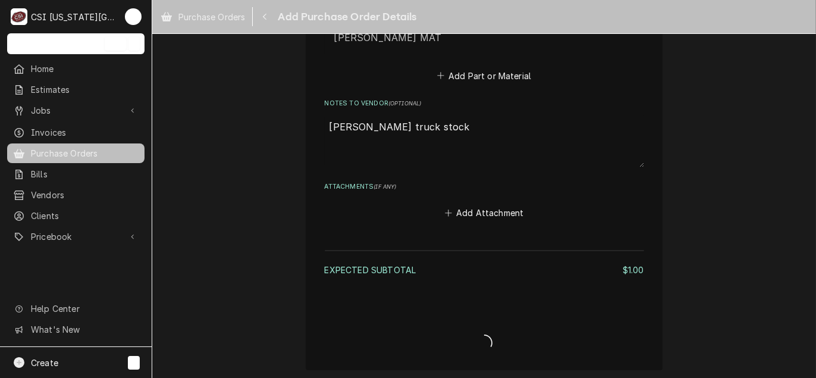
type textarea "x"
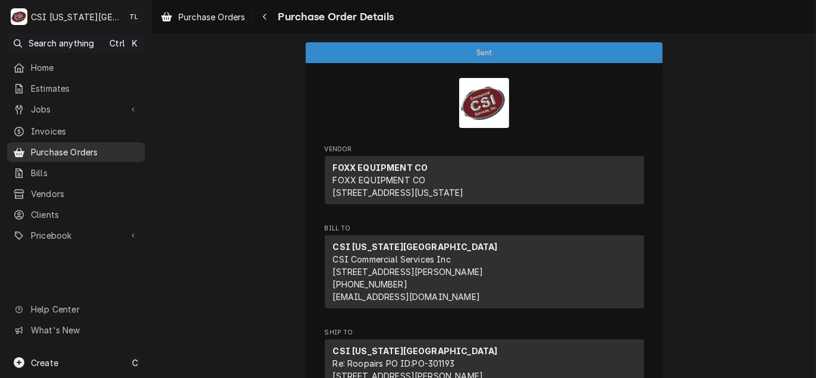
click at [110, 157] on link "Purchase Orders" at bounding box center [76, 152] width 138 height 20
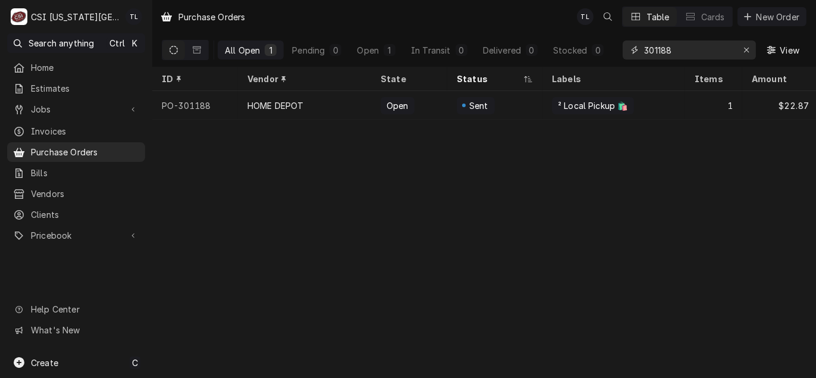
drag, startPoint x: 686, startPoint y: 52, endPoint x: 563, endPoint y: 39, distance: 123.7
click at [563, 39] on div "All Open 1 Pending 0 Open 1 In Transit 0 Delivered 0 Stocked 0 301188 View" at bounding box center [484, 49] width 645 height 33
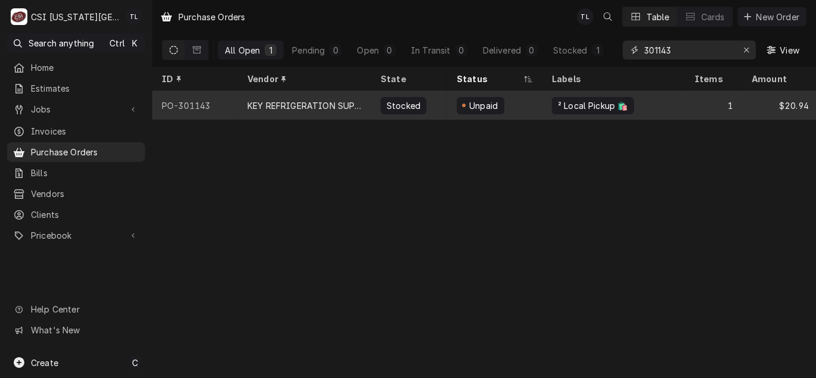
type input "301143"
click at [284, 113] on div "KEY REFRIGERATION SUPPLY" at bounding box center [304, 105] width 133 height 29
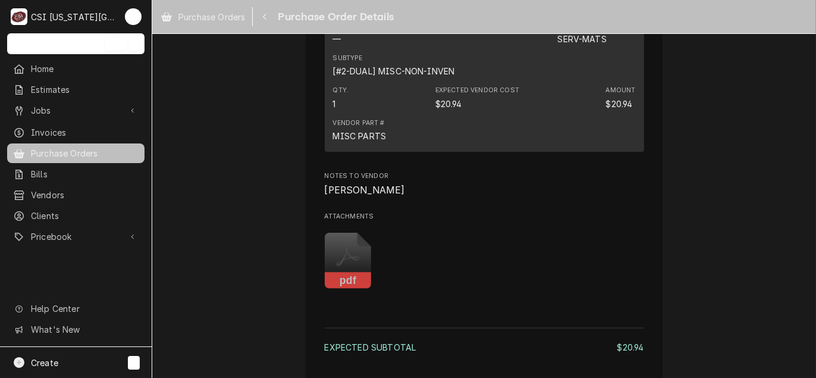
scroll to position [951, 0]
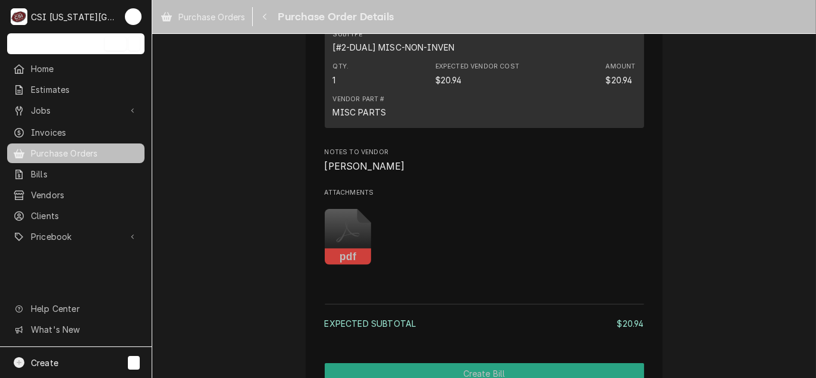
click at [441, 123] on div "Vendor Part # MISC PARTS" at bounding box center [484, 106] width 303 height 32
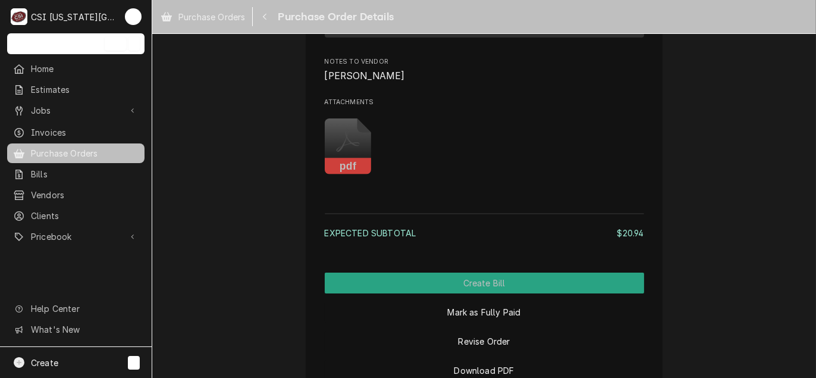
scroll to position [1161, 0]
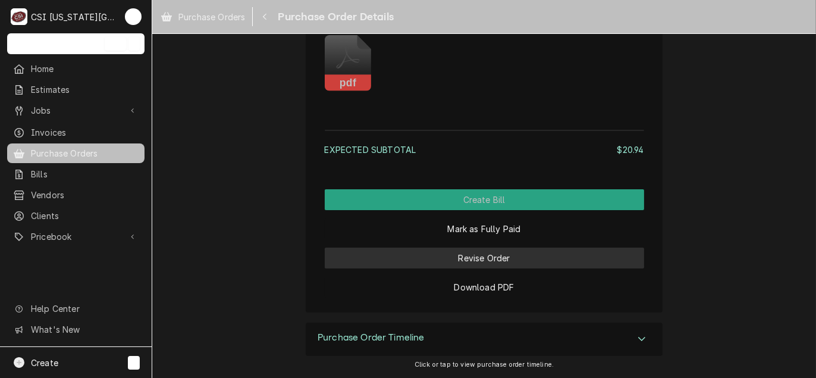
click at [476, 265] on button "Revise Order" at bounding box center [484, 257] width 319 height 21
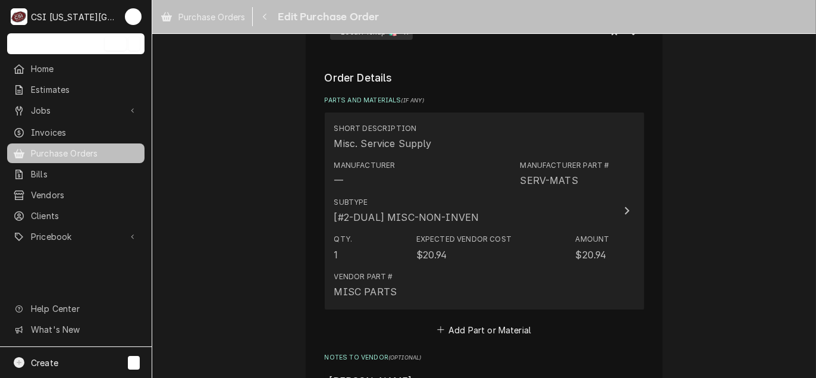
click at [458, 270] on div "Vendor Part # MISC PARTS" at bounding box center [471, 284] width 275 height 37
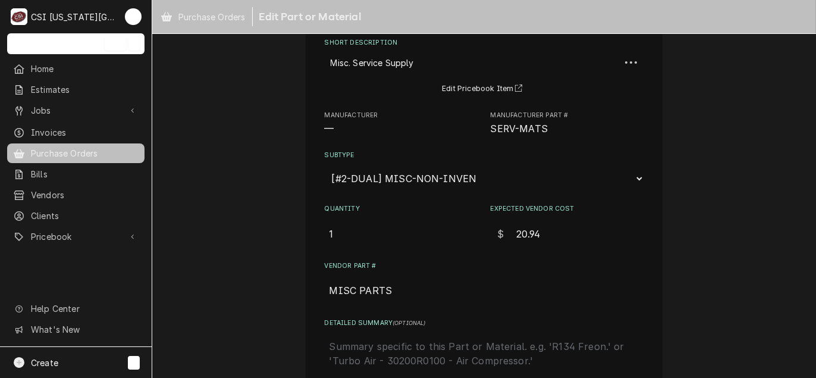
scroll to position [178, 0]
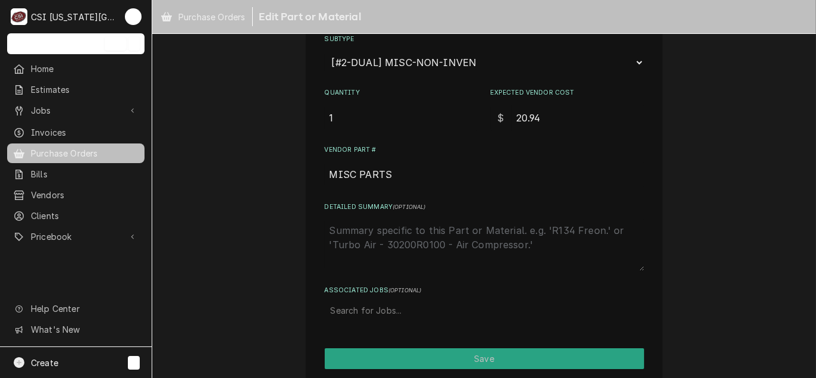
type textarea "x"
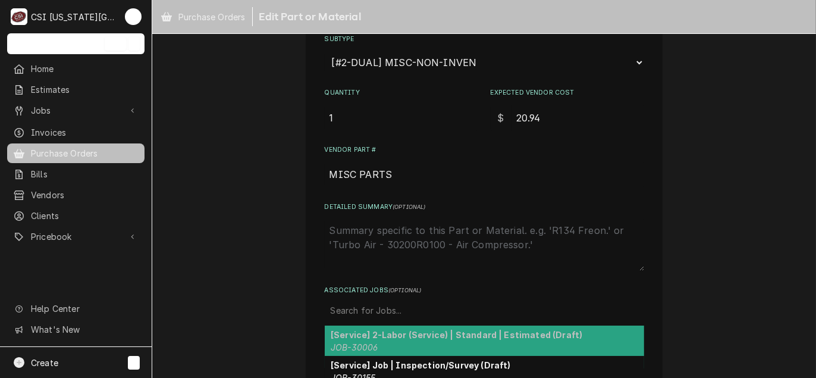
click at [367, 309] on div "Associated Jobs" at bounding box center [484, 309] width 307 height 21
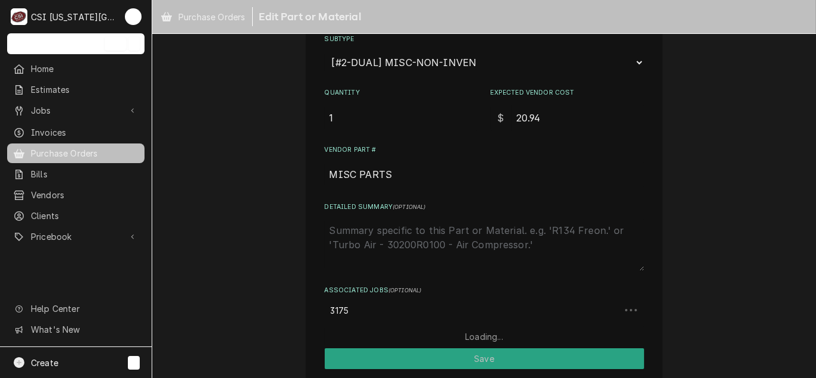
type input "31757"
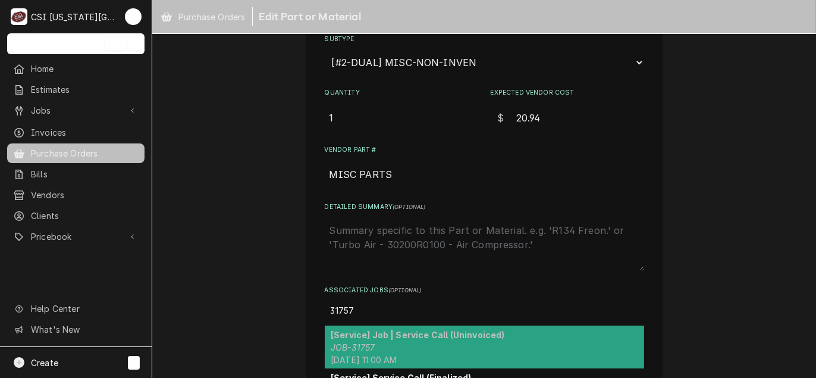
click at [390, 329] on strong "[Service] Job | Service Call (Uninvoiced)" at bounding box center [418, 334] width 174 height 10
type textarea "x"
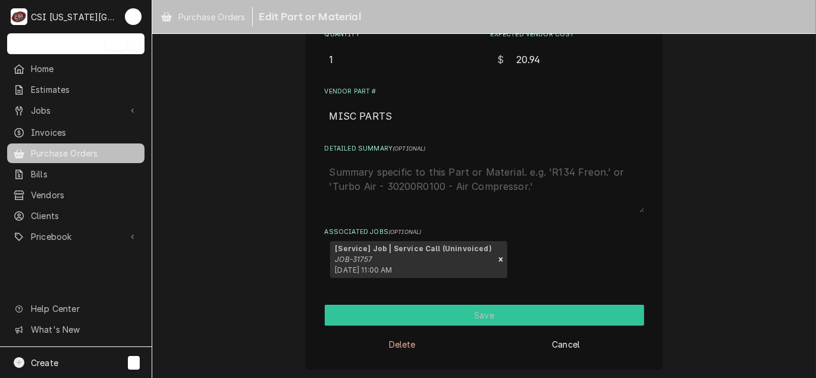
click at [487, 315] on button "Save" at bounding box center [484, 314] width 319 height 21
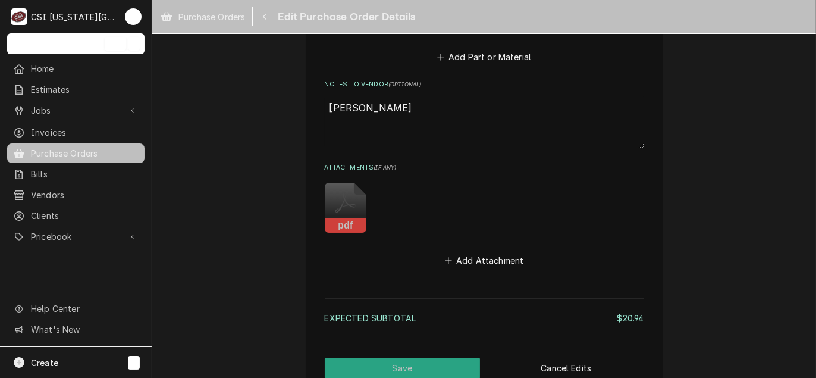
scroll to position [863, 0]
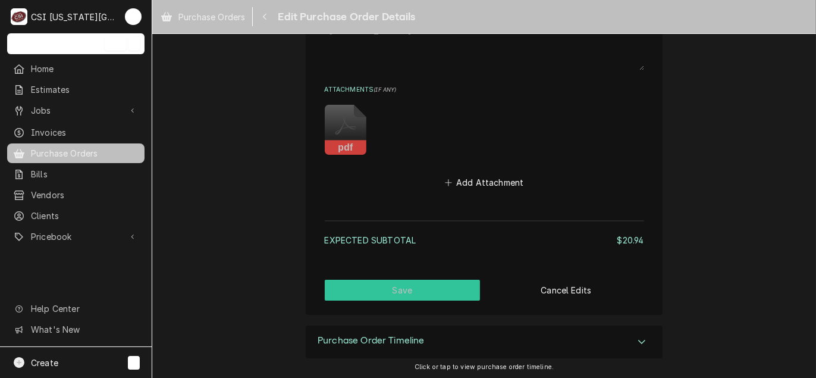
click at [412, 290] on button "Save" at bounding box center [403, 289] width 156 height 21
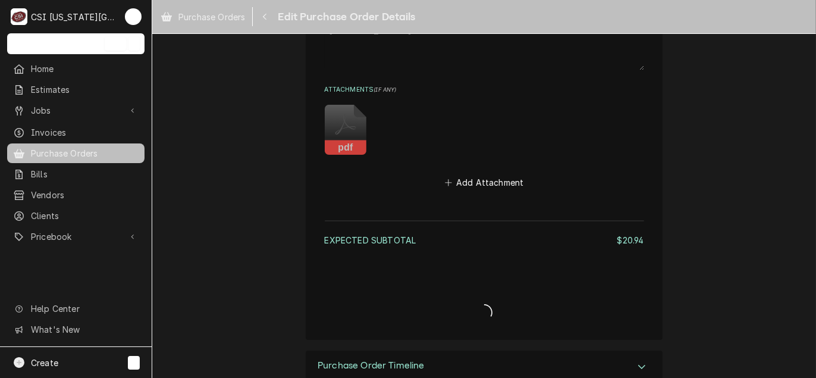
type textarea "x"
